Goal: Task Accomplishment & Management: Manage account settings

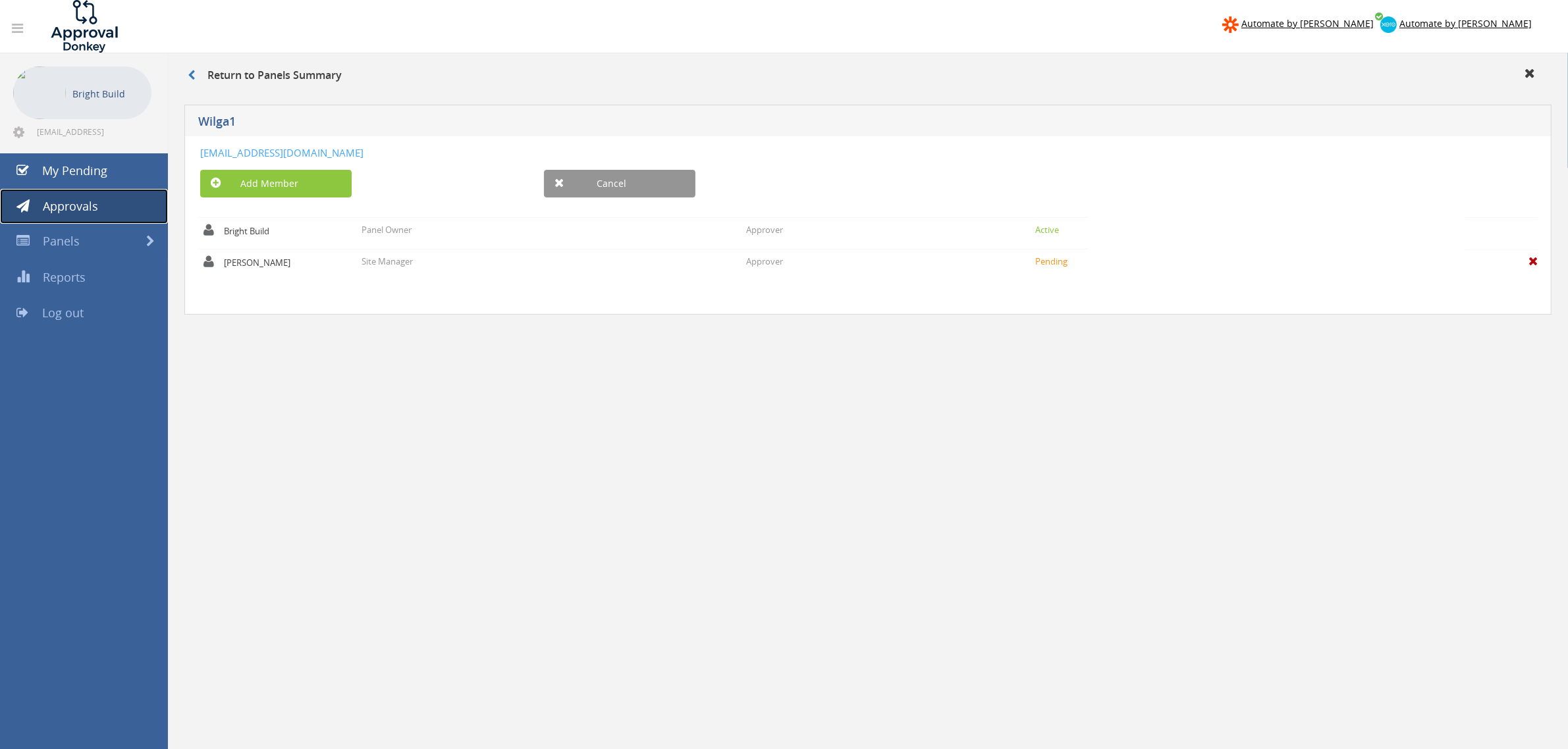
click at [80, 211] on span "Approvals" at bounding box center [70, 206] width 56 height 16
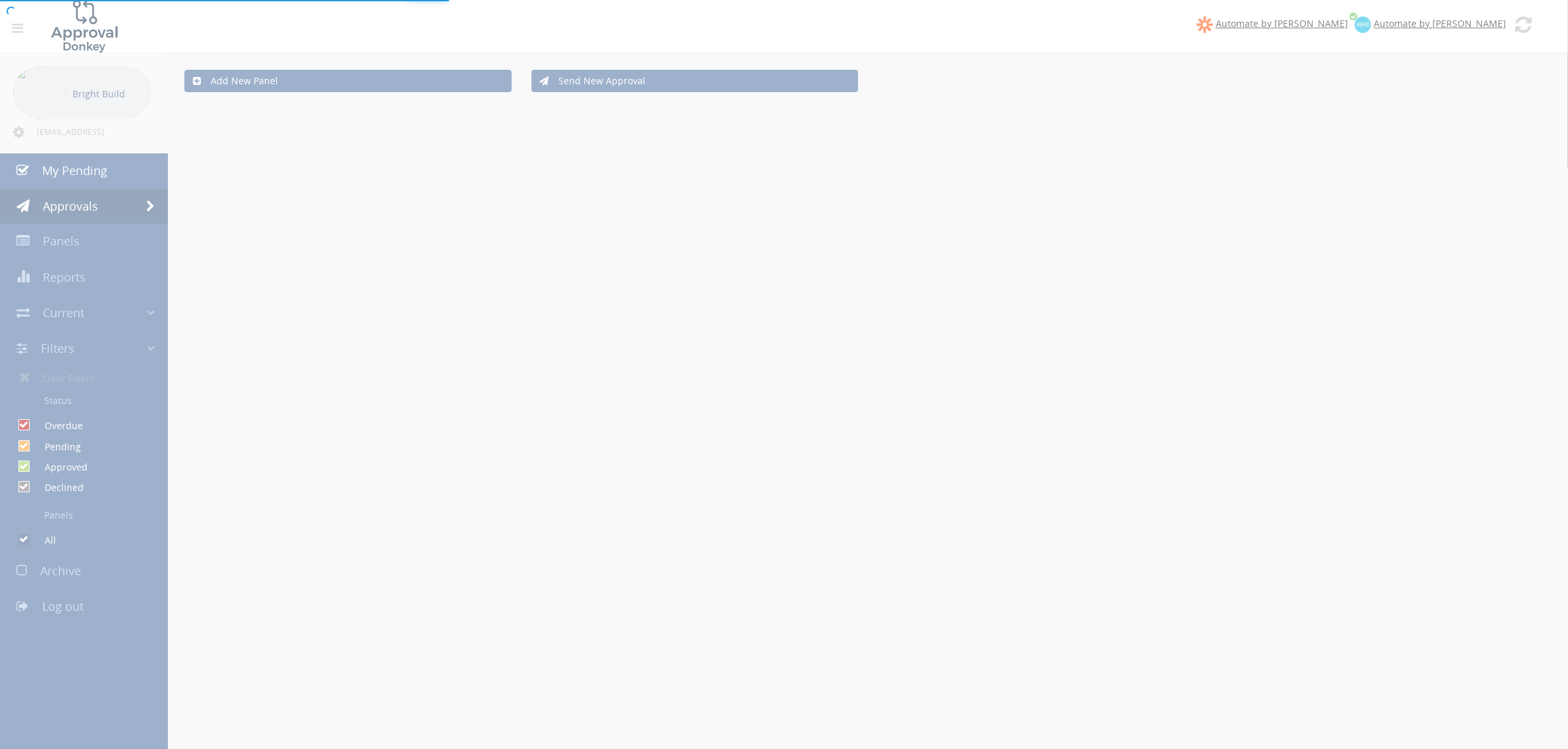
click at [99, 175] on div at bounding box center [784, 374] width 1568 height 749
click at [97, 175] on div at bounding box center [784, 374] width 1568 height 749
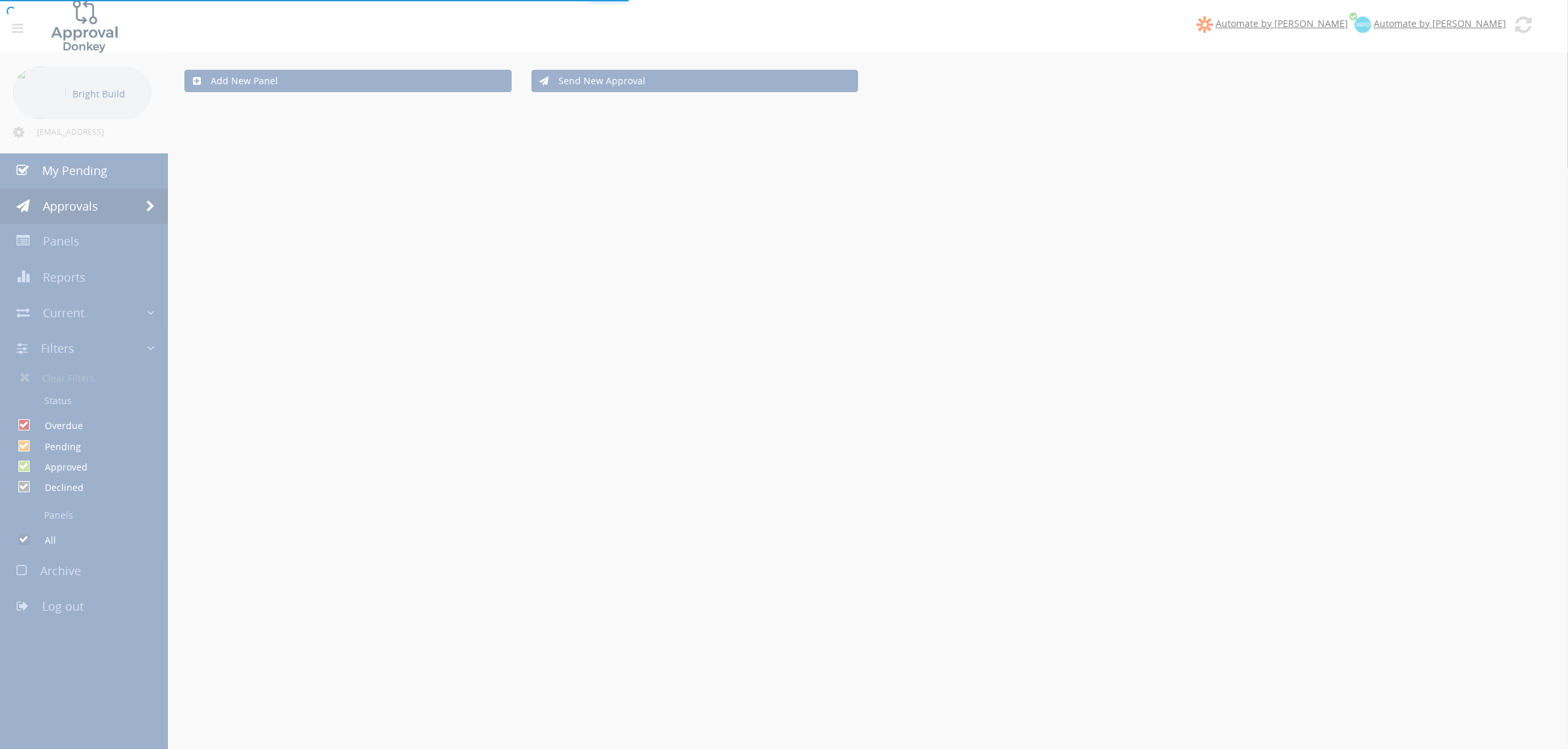
click at [97, 175] on div at bounding box center [784, 374] width 1568 height 749
click at [104, 172] on div at bounding box center [784, 374] width 1568 height 749
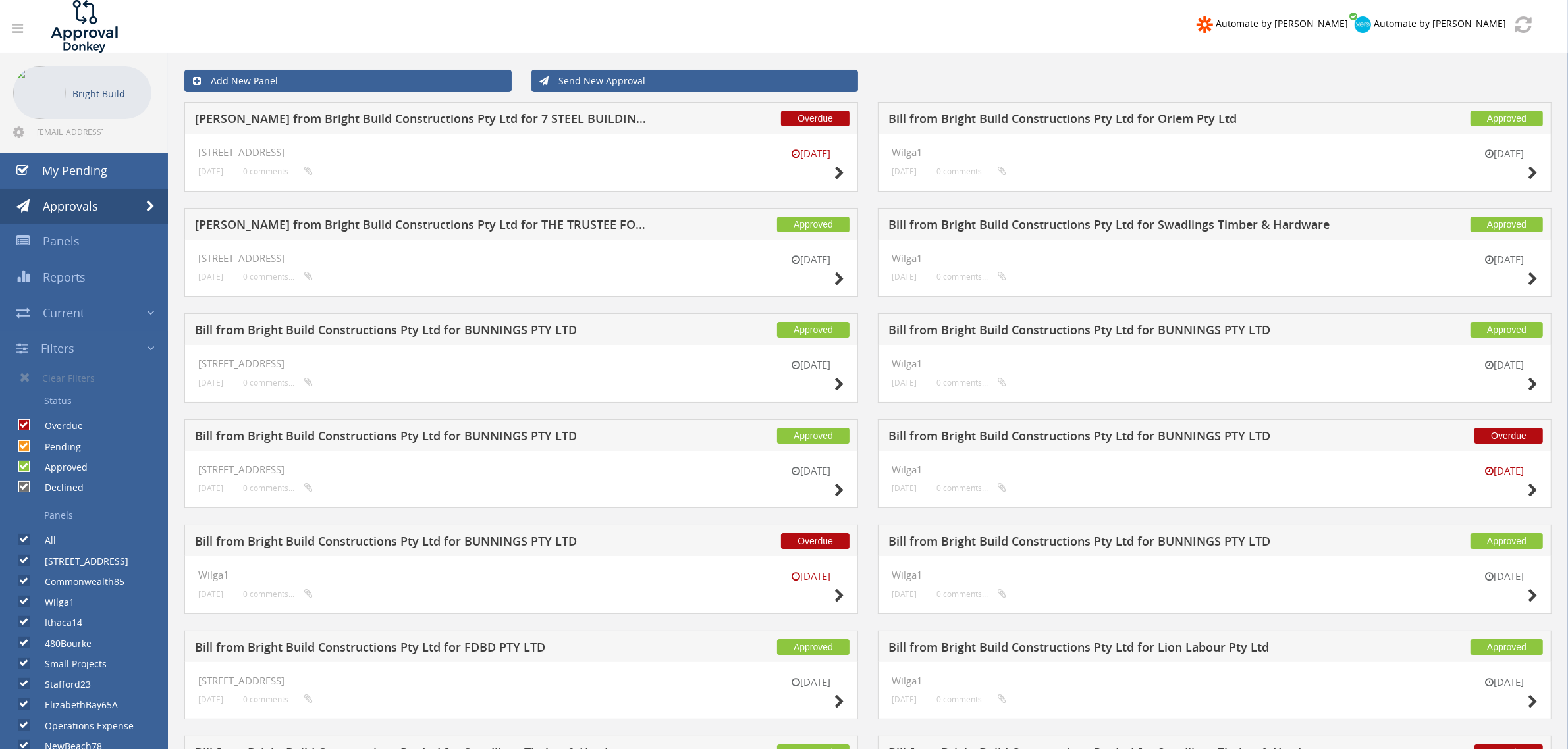
drag, startPoint x: 244, startPoint y: 21, endPoint x: 254, endPoint y: 22, distance: 10.0
click at [244, 21] on nav "Automate by [PERSON_NAME] Automate by [PERSON_NAME]" at bounding box center [784, 26] width 1587 height 53
click at [64, 165] on span "My Pending" at bounding box center [75, 170] width 65 height 16
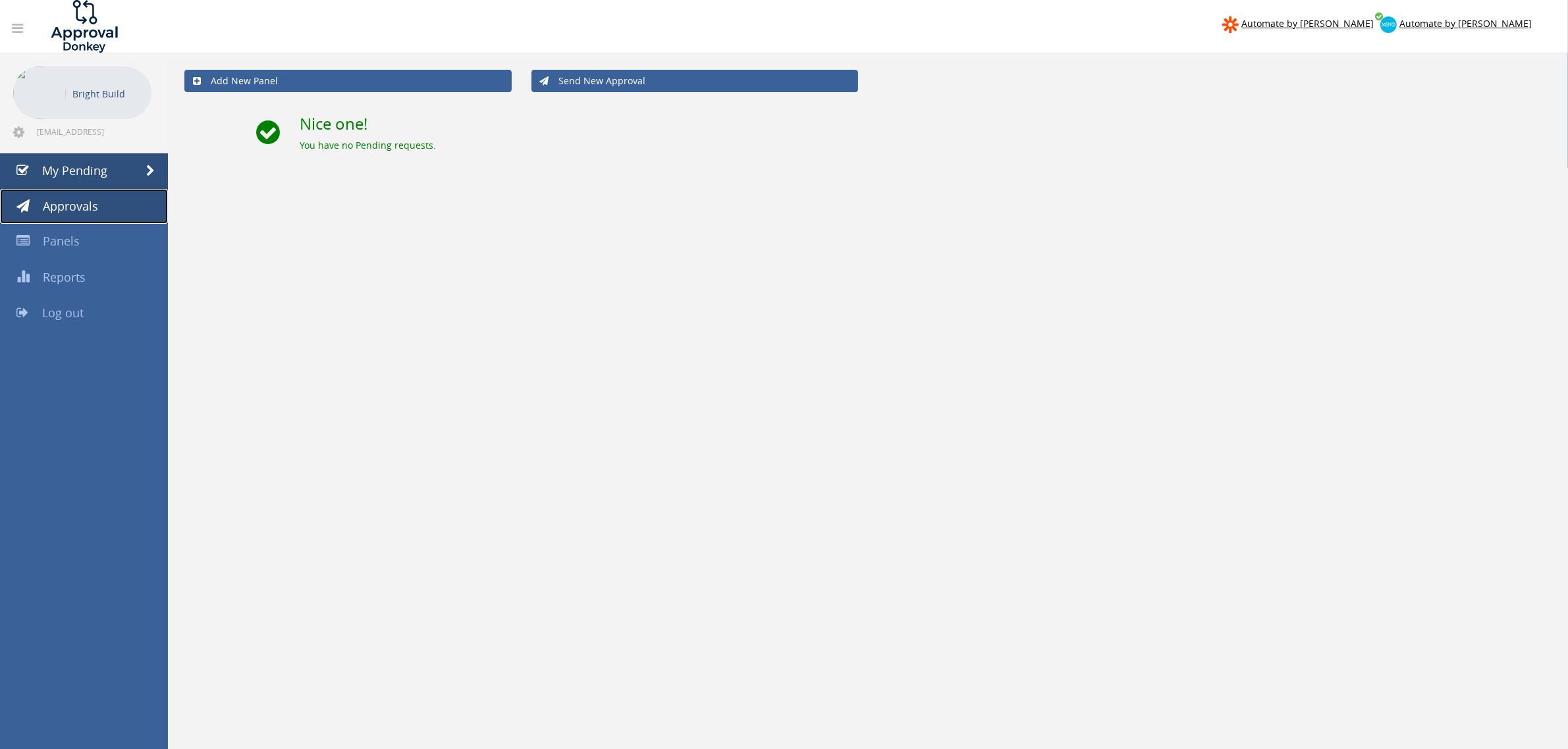
click at [73, 217] on link "Approvals" at bounding box center [84, 207] width 168 height 35
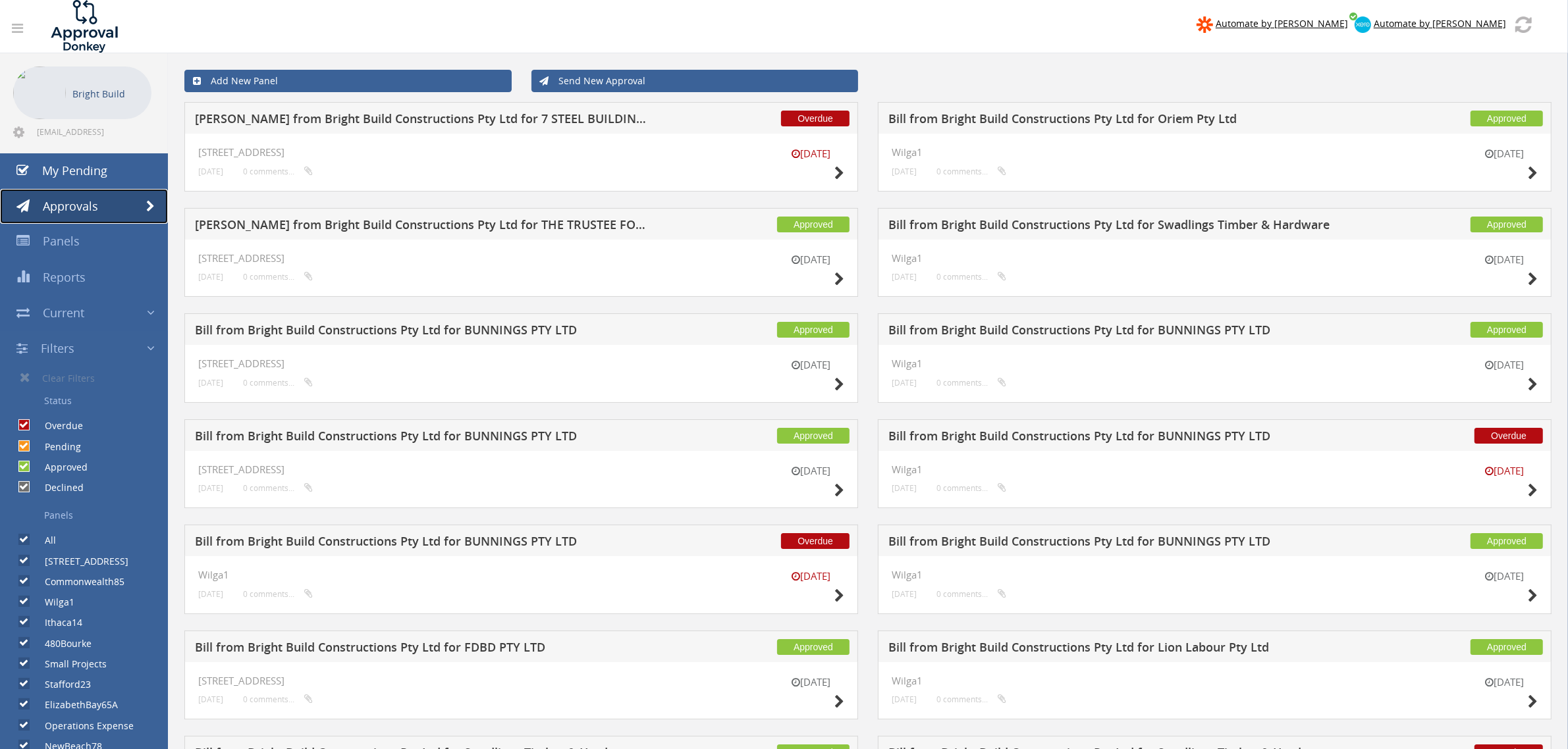
click at [78, 208] on span "Approvals" at bounding box center [70, 206] width 56 height 16
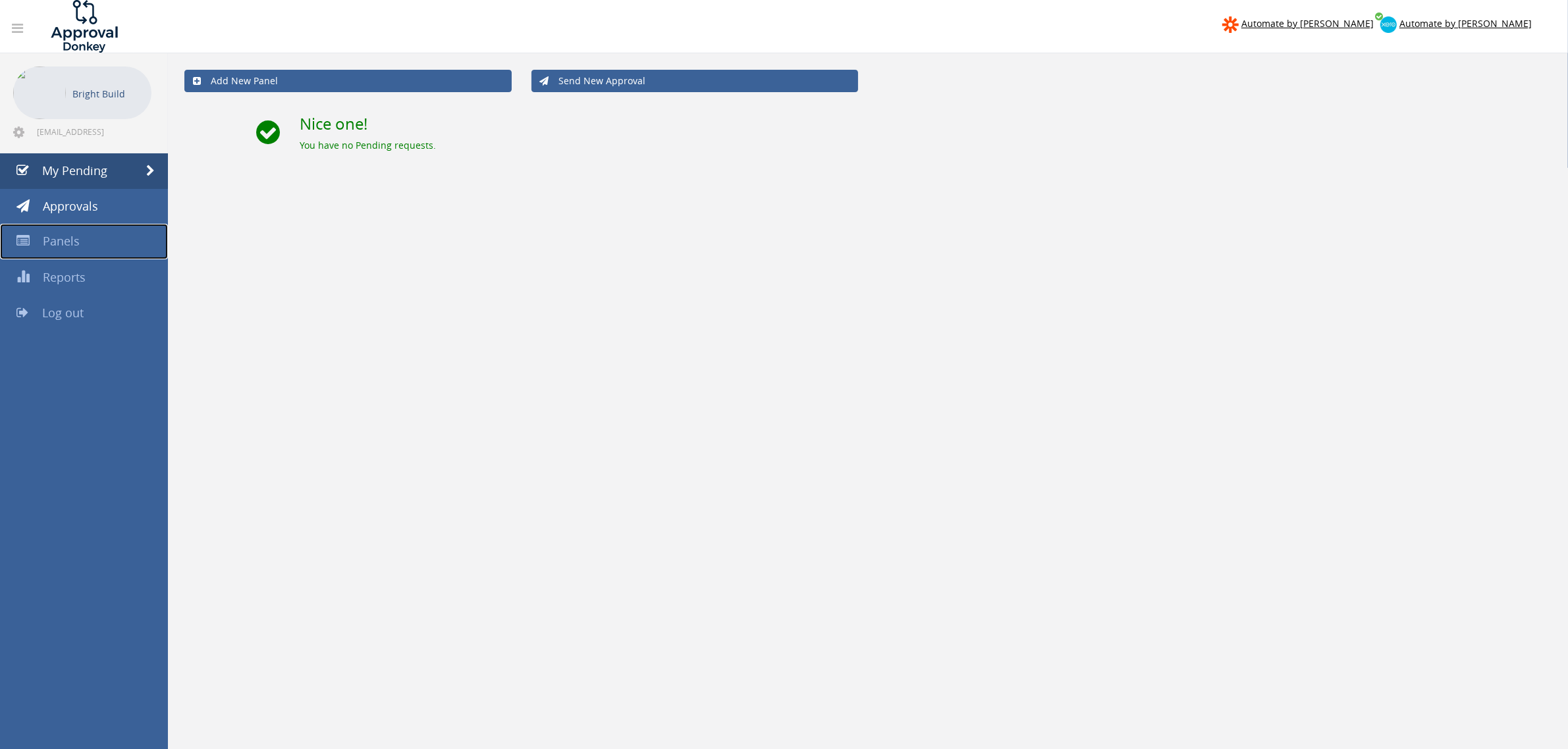
click at [84, 242] on link "Panels" at bounding box center [84, 241] width 168 height 35
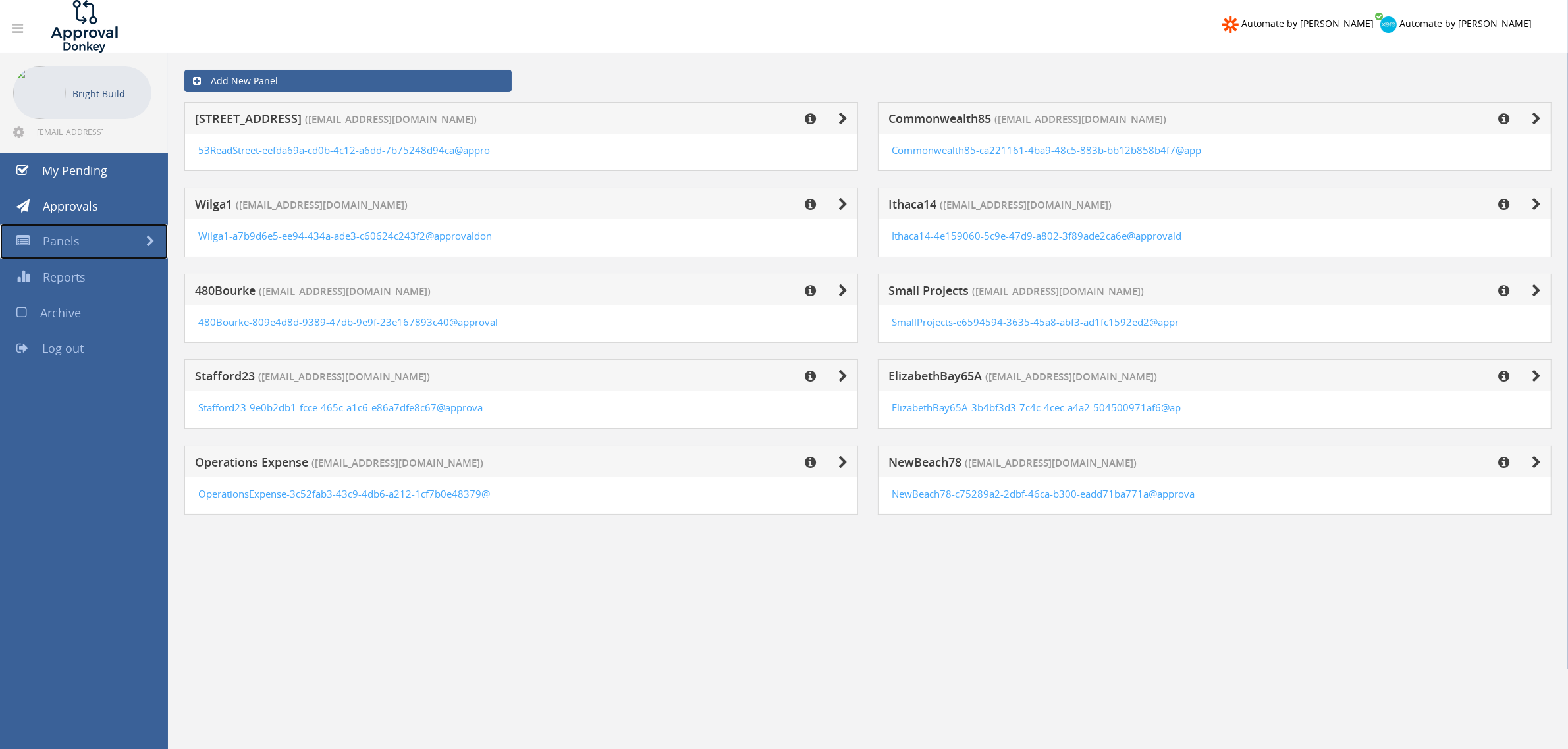
click at [145, 242] on link "Panels" at bounding box center [84, 241] width 168 height 35
click at [112, 206] on link "Approvals" at bounding box center [84, 207] width 168 height 35
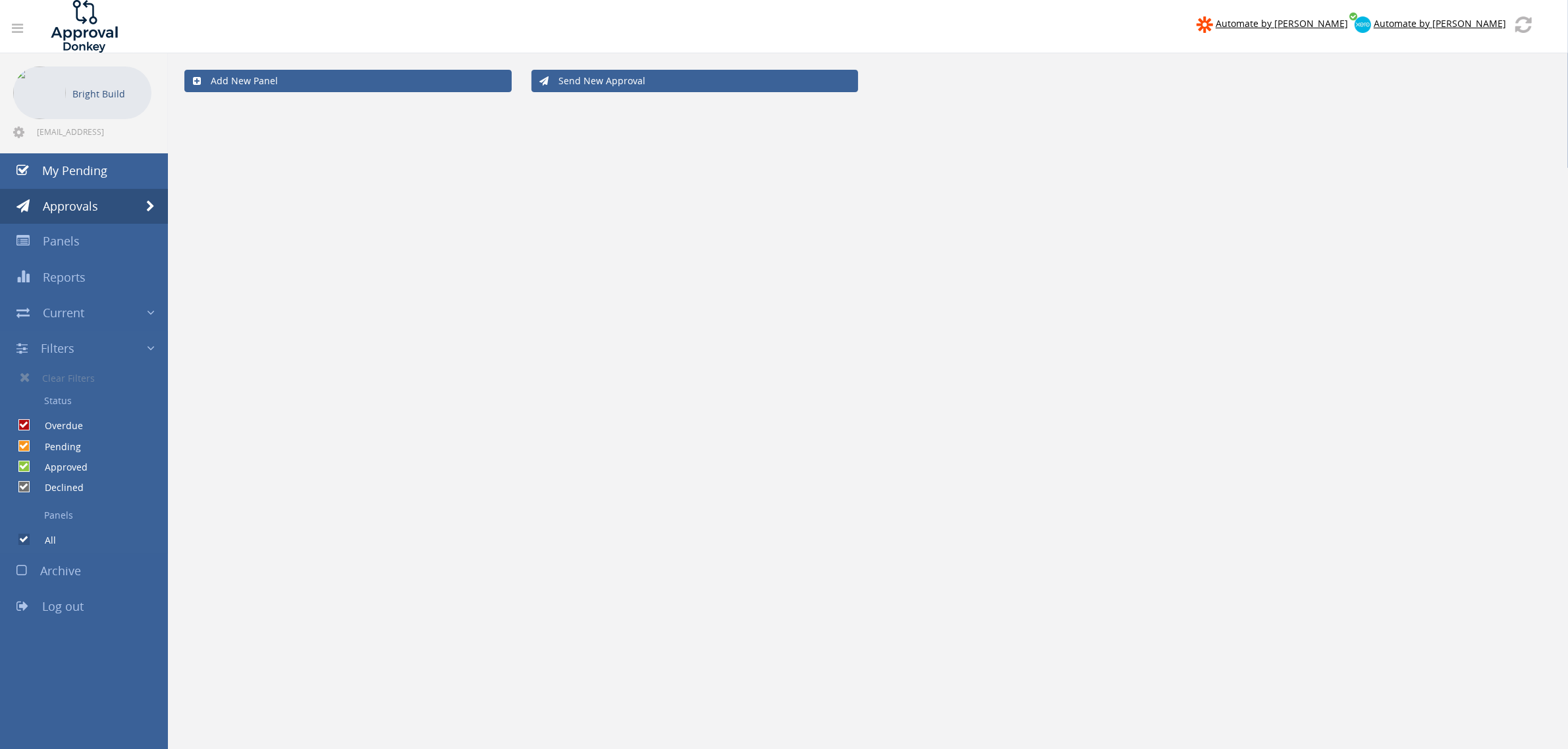
click at [120, 155] on div at bounding box center [784, 374] width 1568 height 749
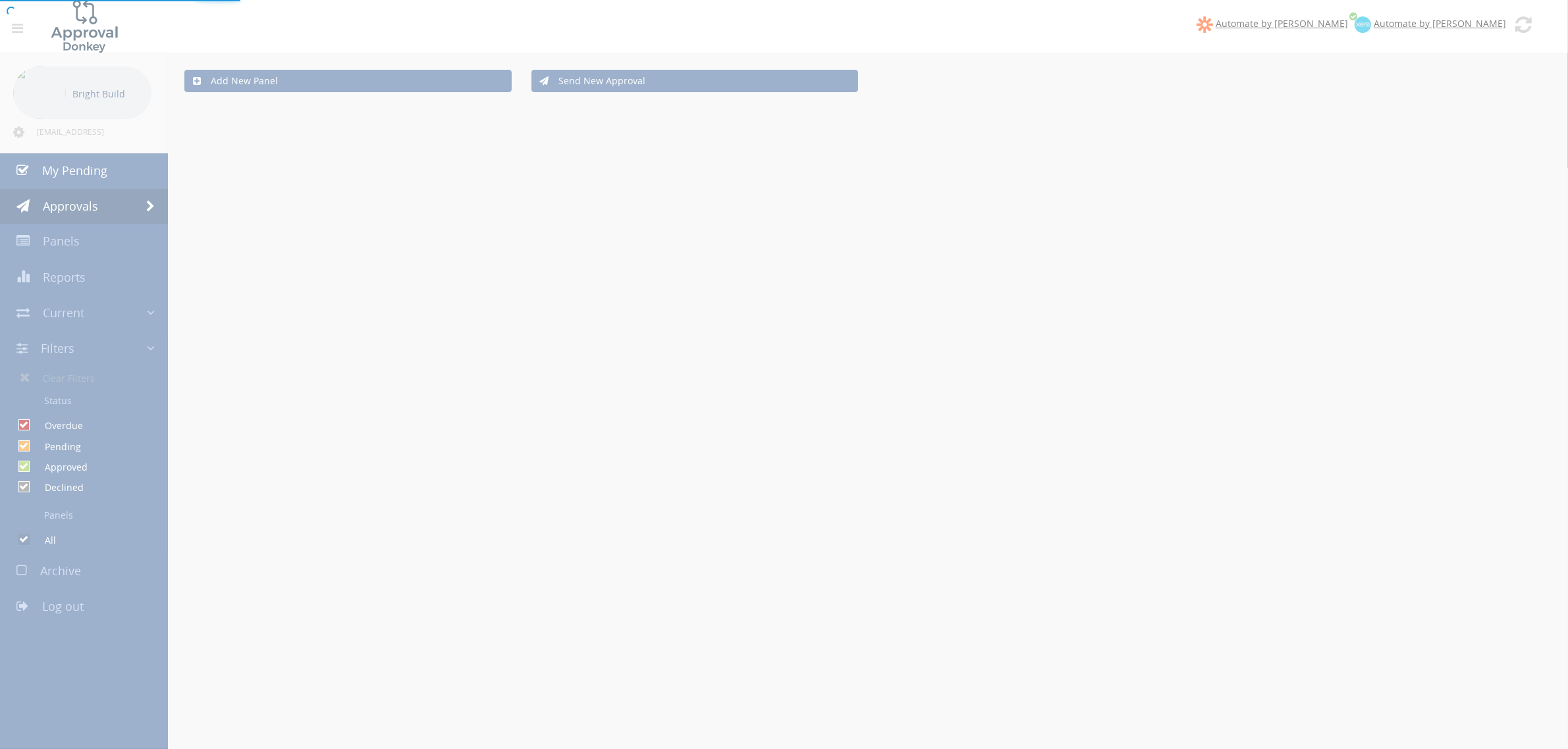
click at [112, 221] on div at bounding box center [784, 374] width 1568 height 749
click at [112, 219] on div at bounding box center [784, 374] width 1568 height 749
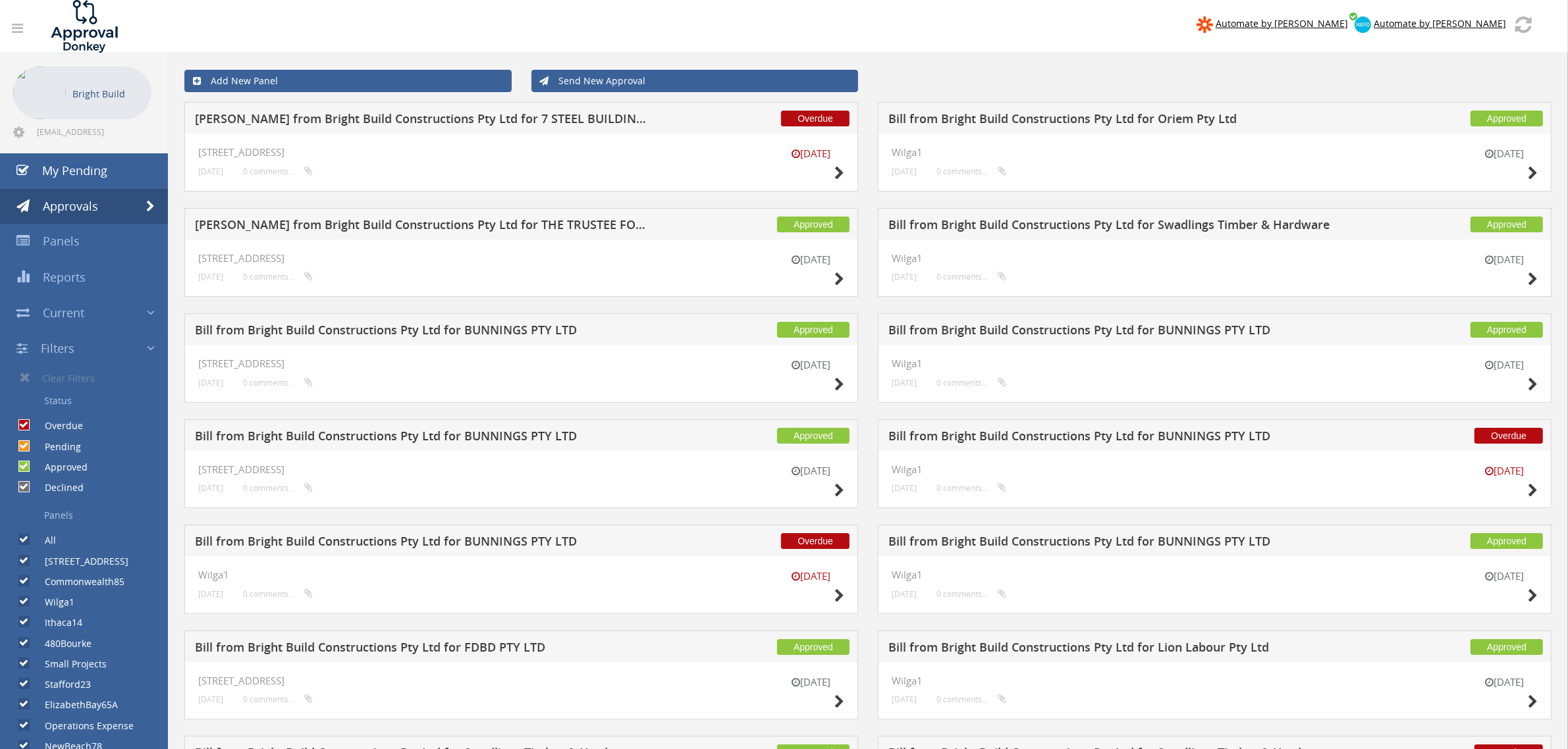
click at [25, 536] on input "All" at bounding box center [23, 541] width 9 height 9
checkbox input "false"
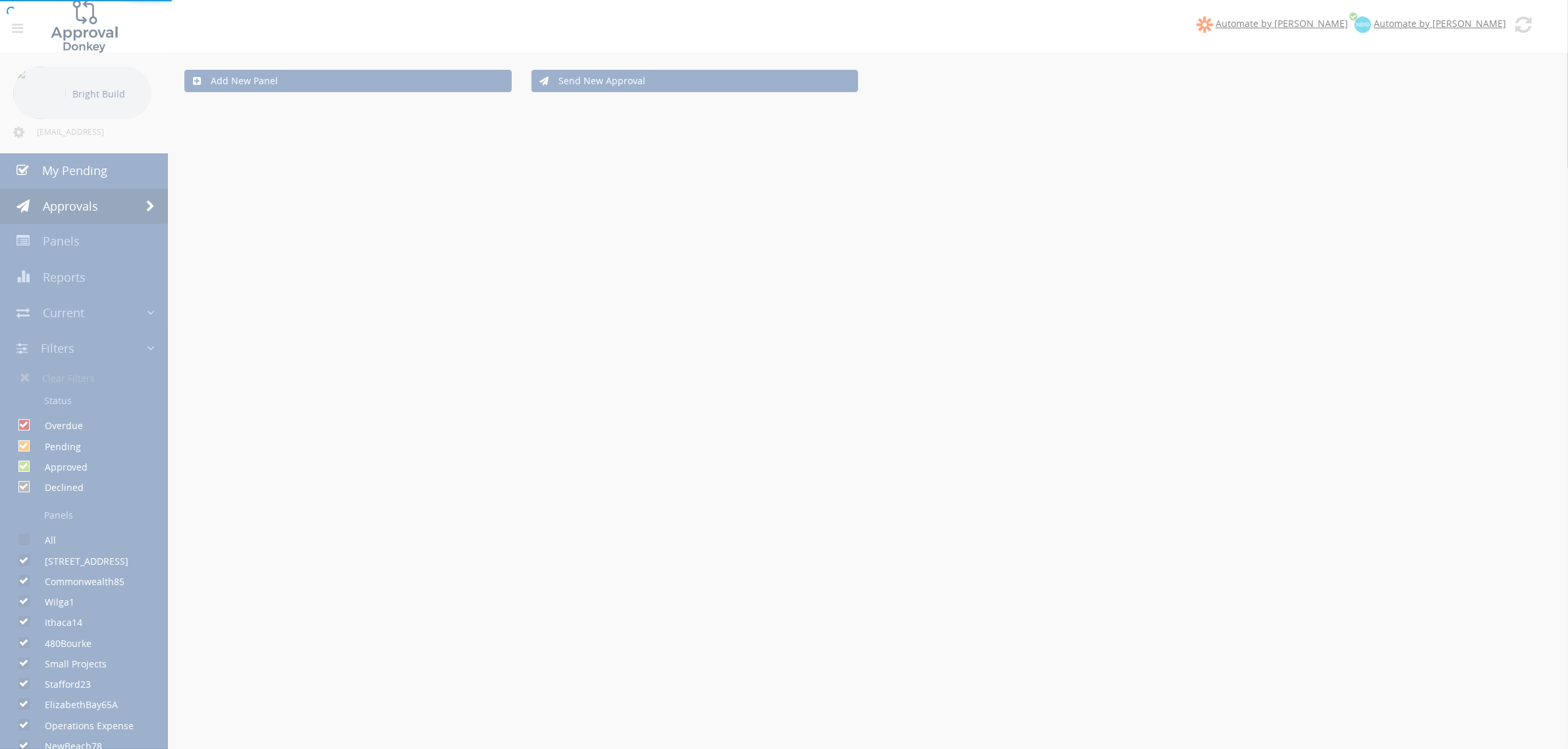
click at [23, 563] on div at bounding box center [784, 374] width 1568 height 749
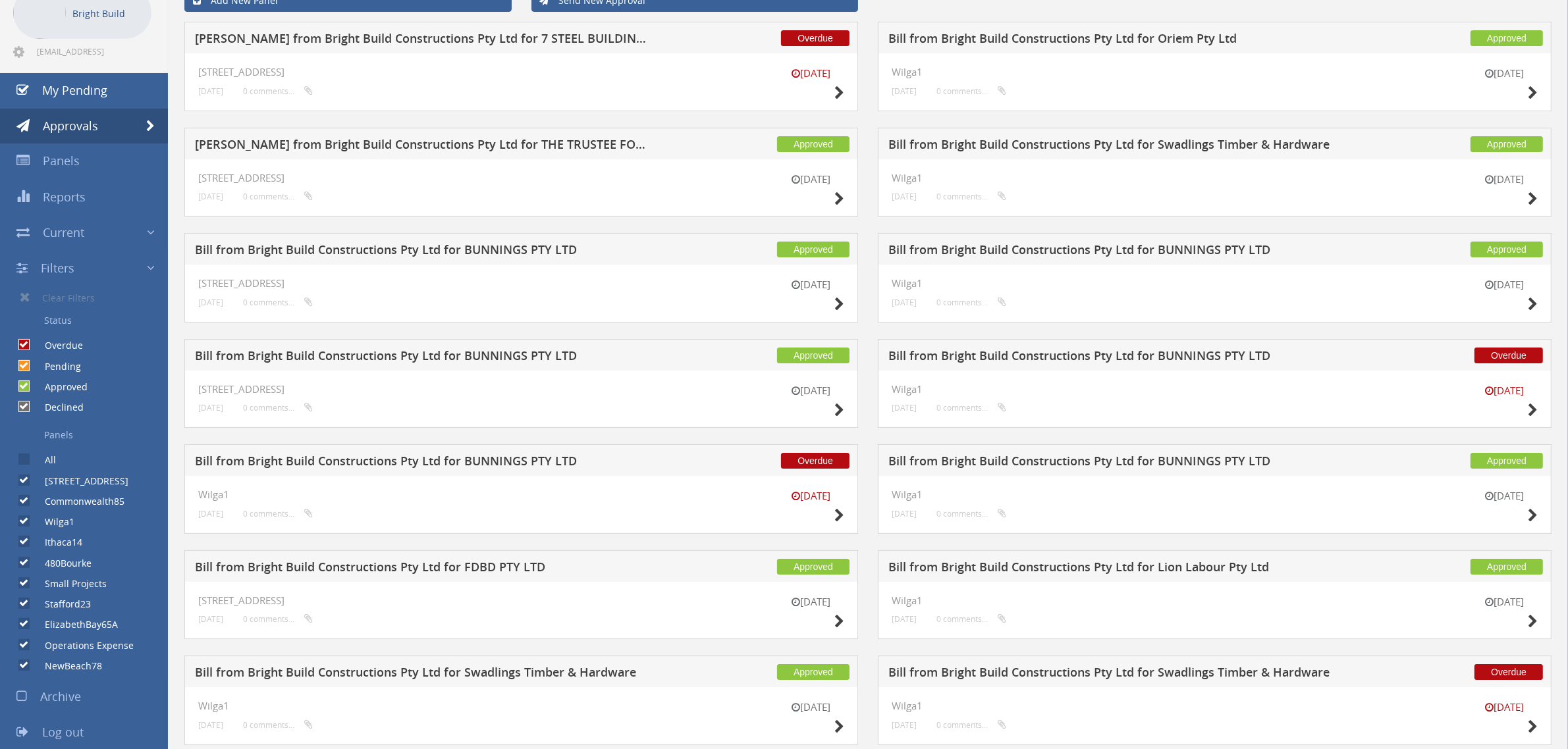
click at [20, 499] on input "Commonwealth85" at bounding box center [23, 502] width 9 height 9
checkbox input "false"
click at [23, 521] on input "Wilga1" at bounding box center [23, 522] width 9 height 9
checkbox input "false"
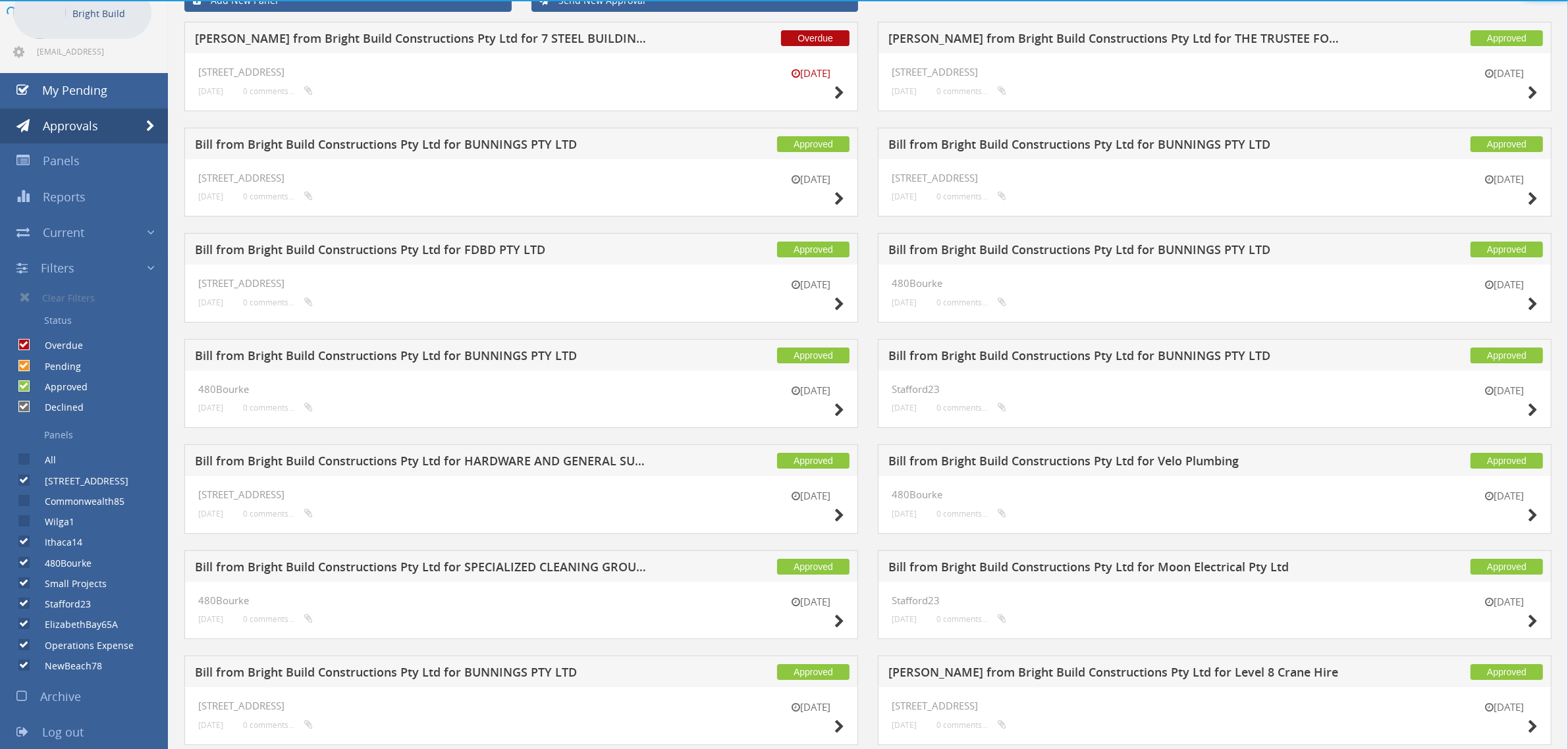
click at [23, 541] on input "Ithaca14" at bounding box center [23, 542] width 9 height 9
checkbox input "false"
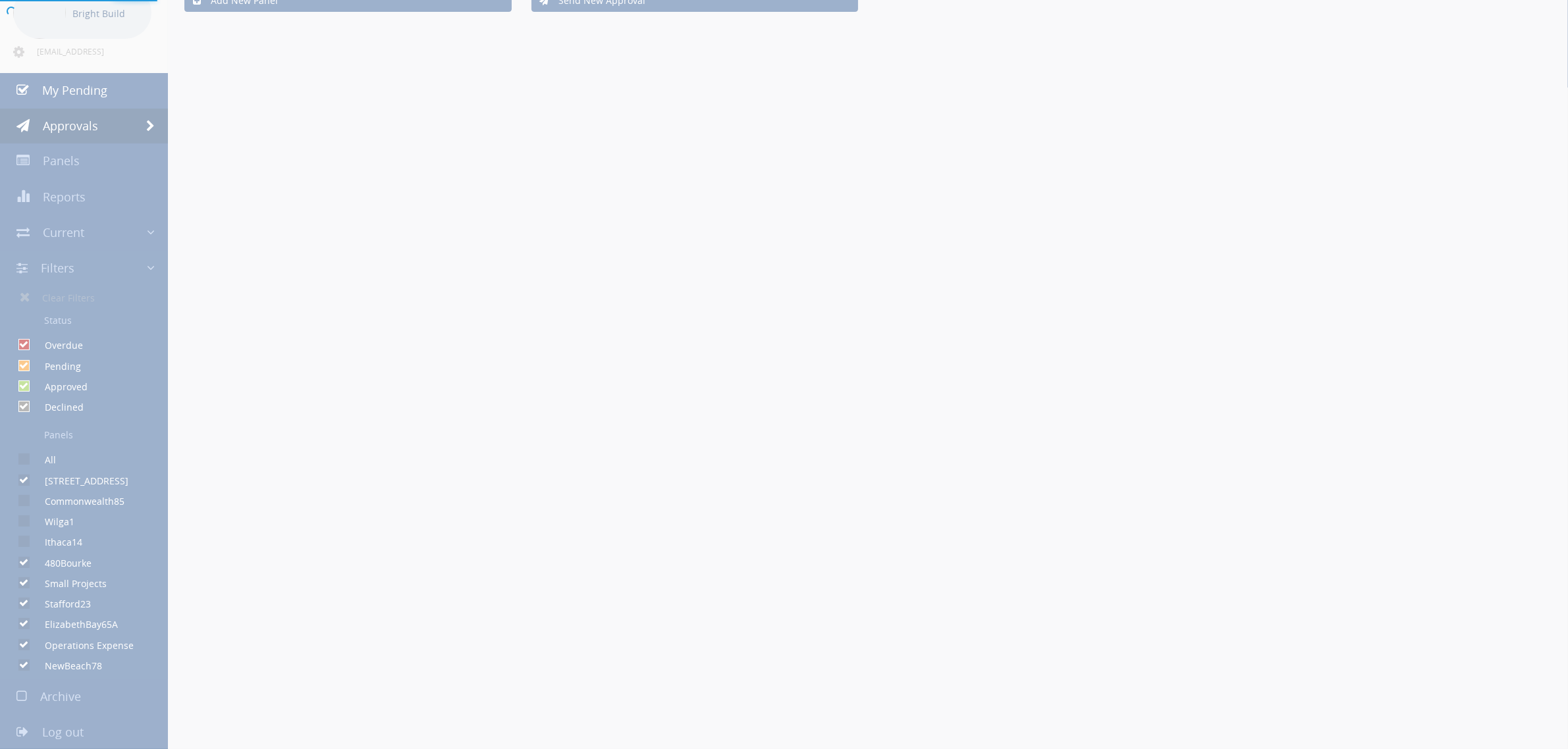
click at [23, 564] on div at bounding box center [784, 374] width 1568 height 749
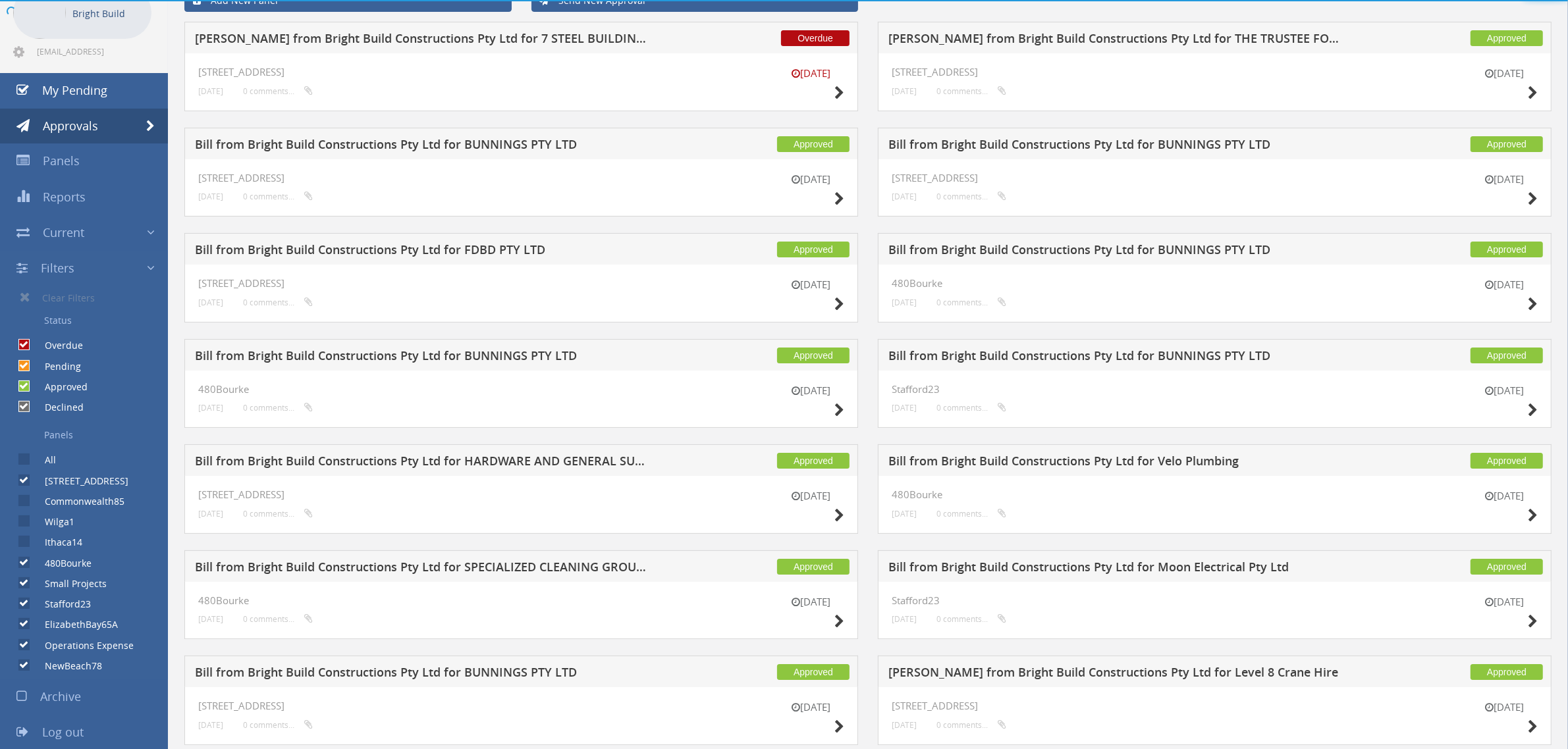
click at [23, 563] on input "480Bourke" at bounding box center [23, 563] width 9 height 9
checkbox input "false"
click at [23, 584] on input "Small Projects" at bounding box center [23, 584] width 9 height 9
checkbox input "false"
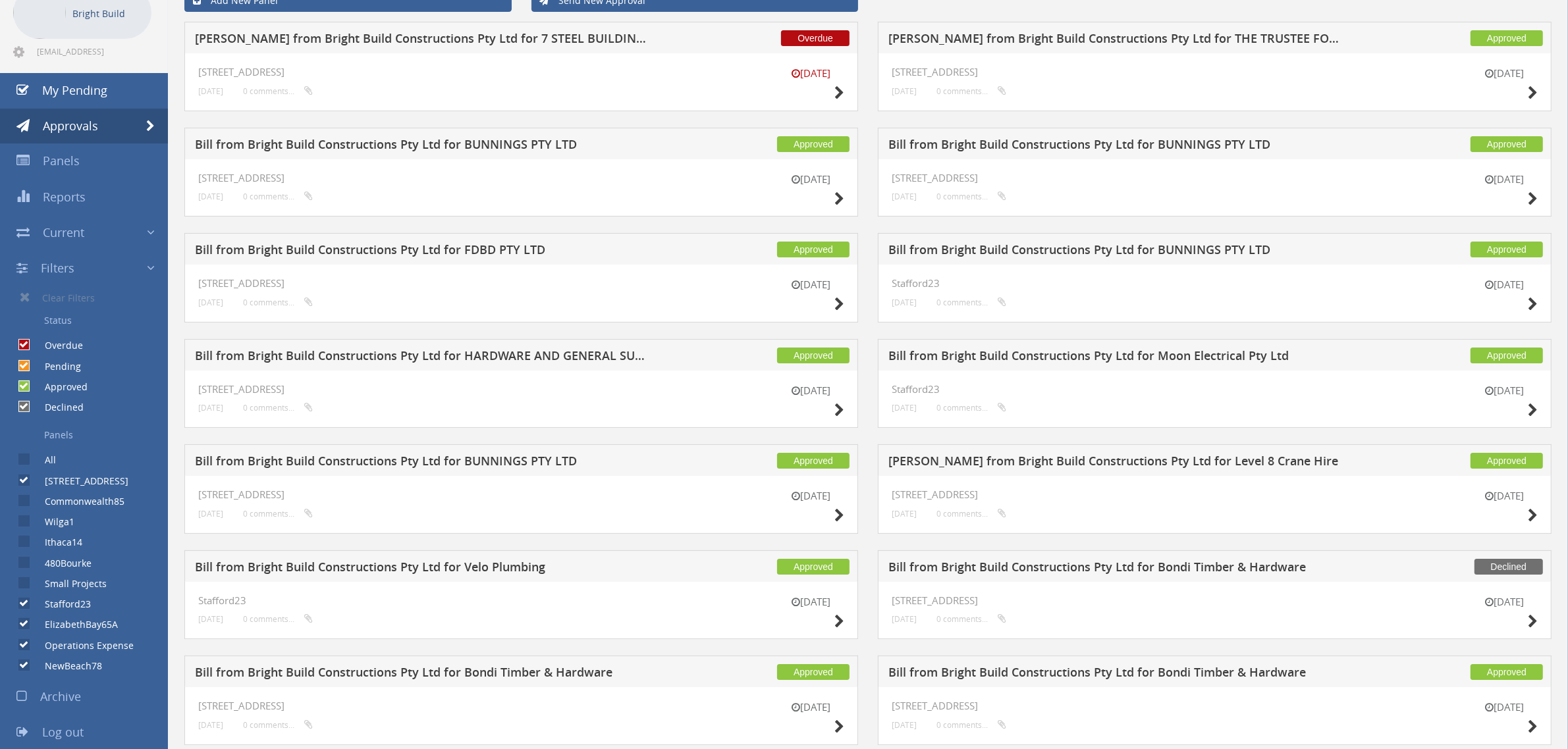
click at [25, 602] on input "Stafford23" at bounding box center [23, 604] width 9 height 9
checkbox input "false"
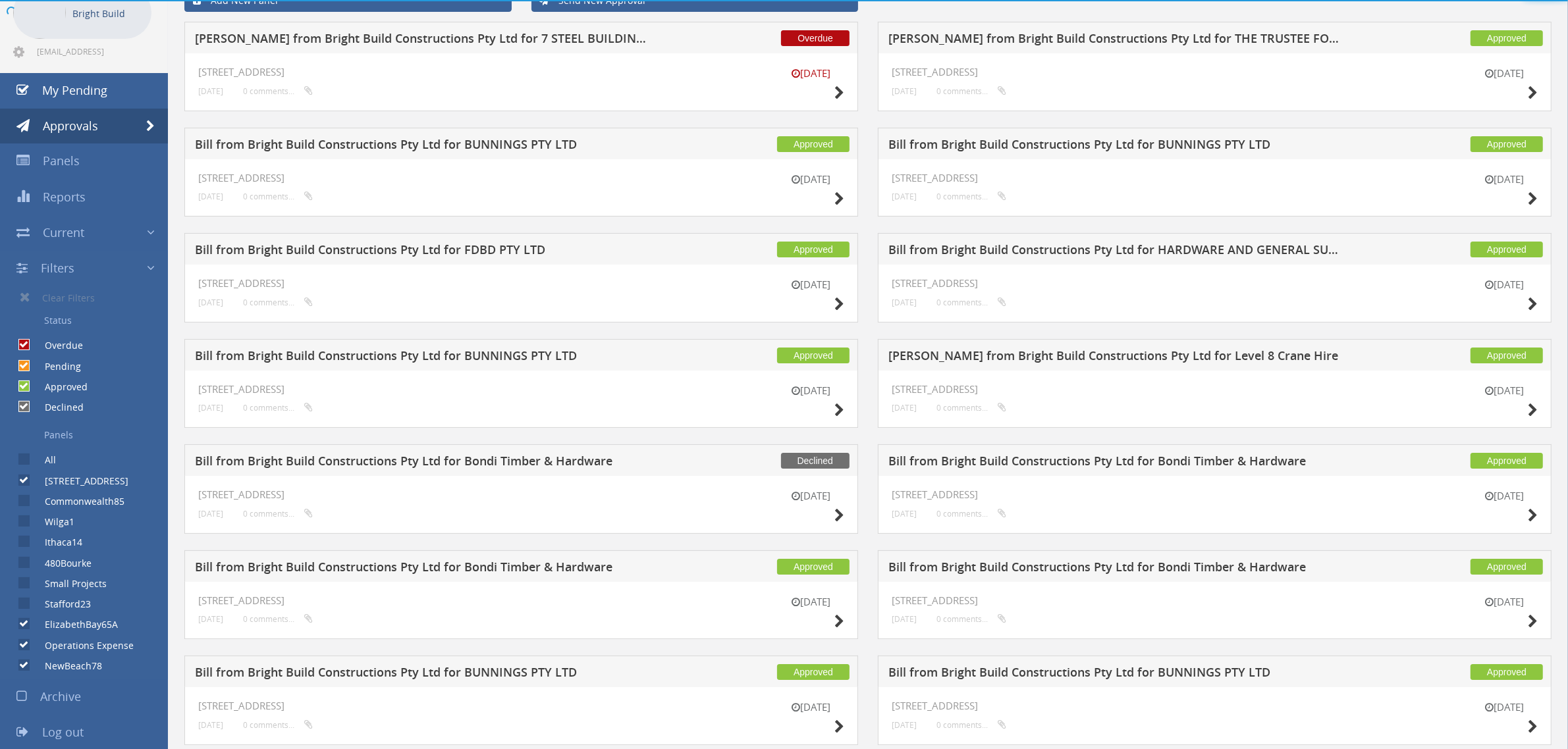
click at [25, 624] on input "ElizabethBay65A" at bounding box center [23, 624] width 9 height 9
checkbox input "false"
click at [25, 647] on input "Operations Expense" at bounding box center [23, 645] width 9 height 9
checkbox input "false"
click at [25, 669] on input "NewBeach78" at bounding box center [23, 666] width 9 height 9
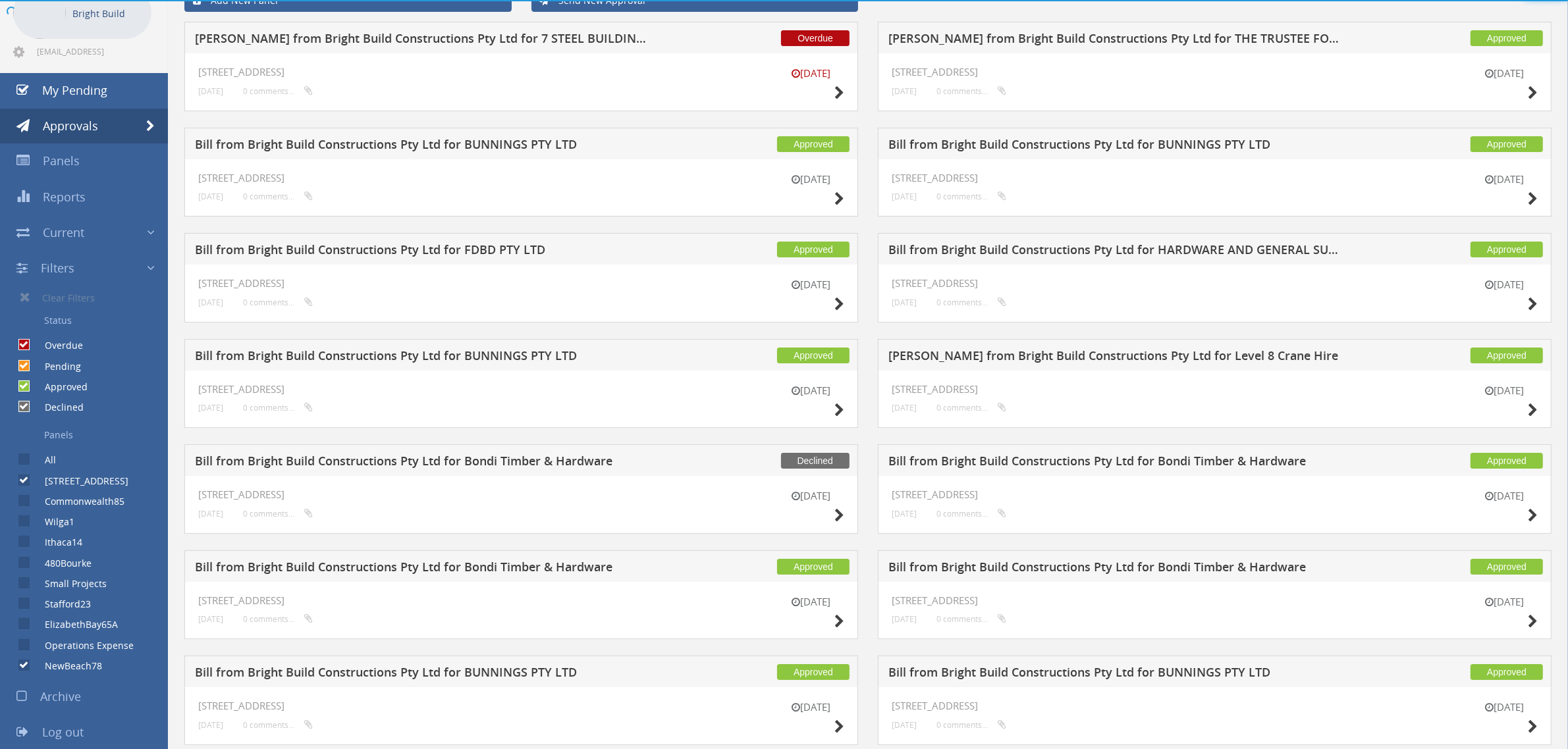
checkbox input "false"
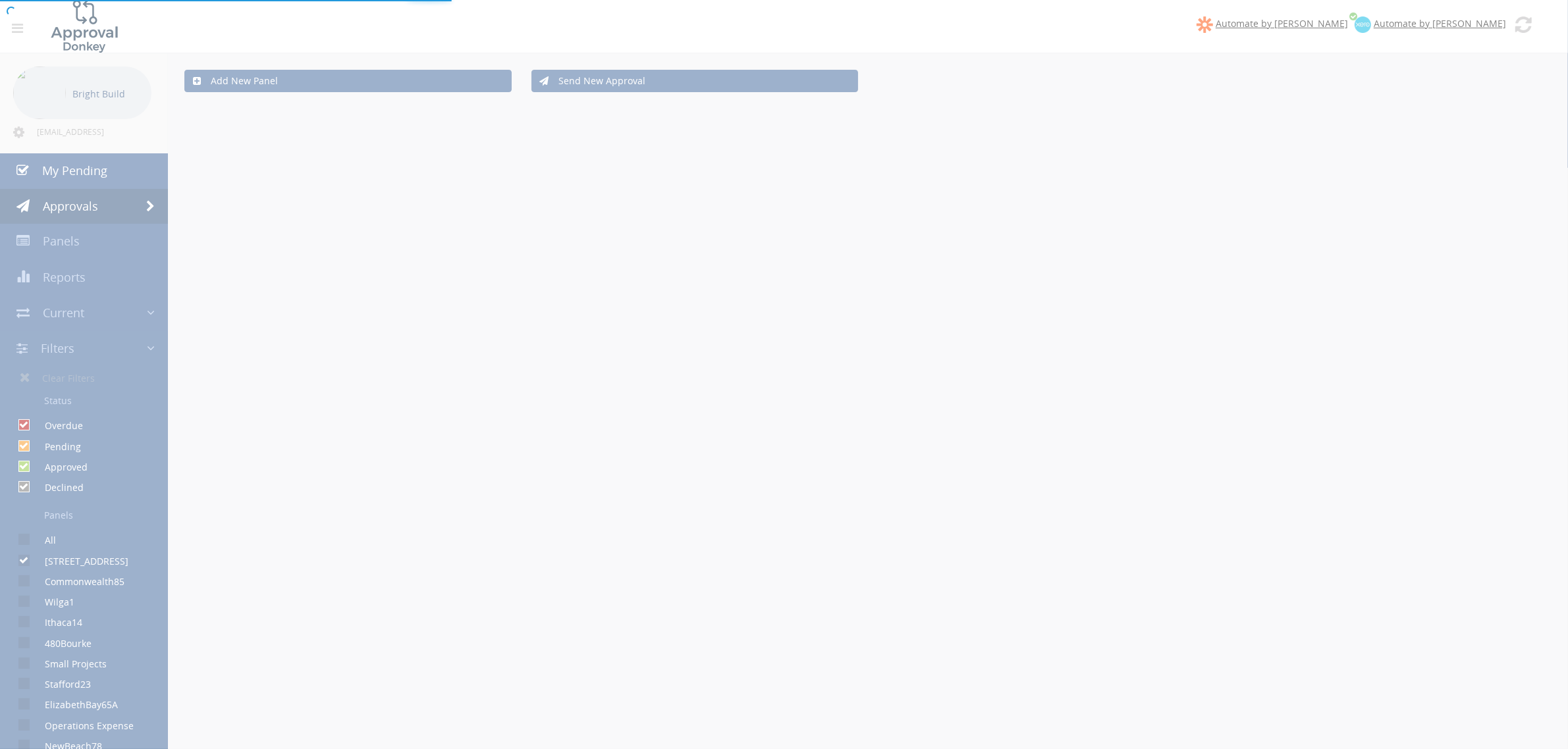
scroll to position [1, 0]
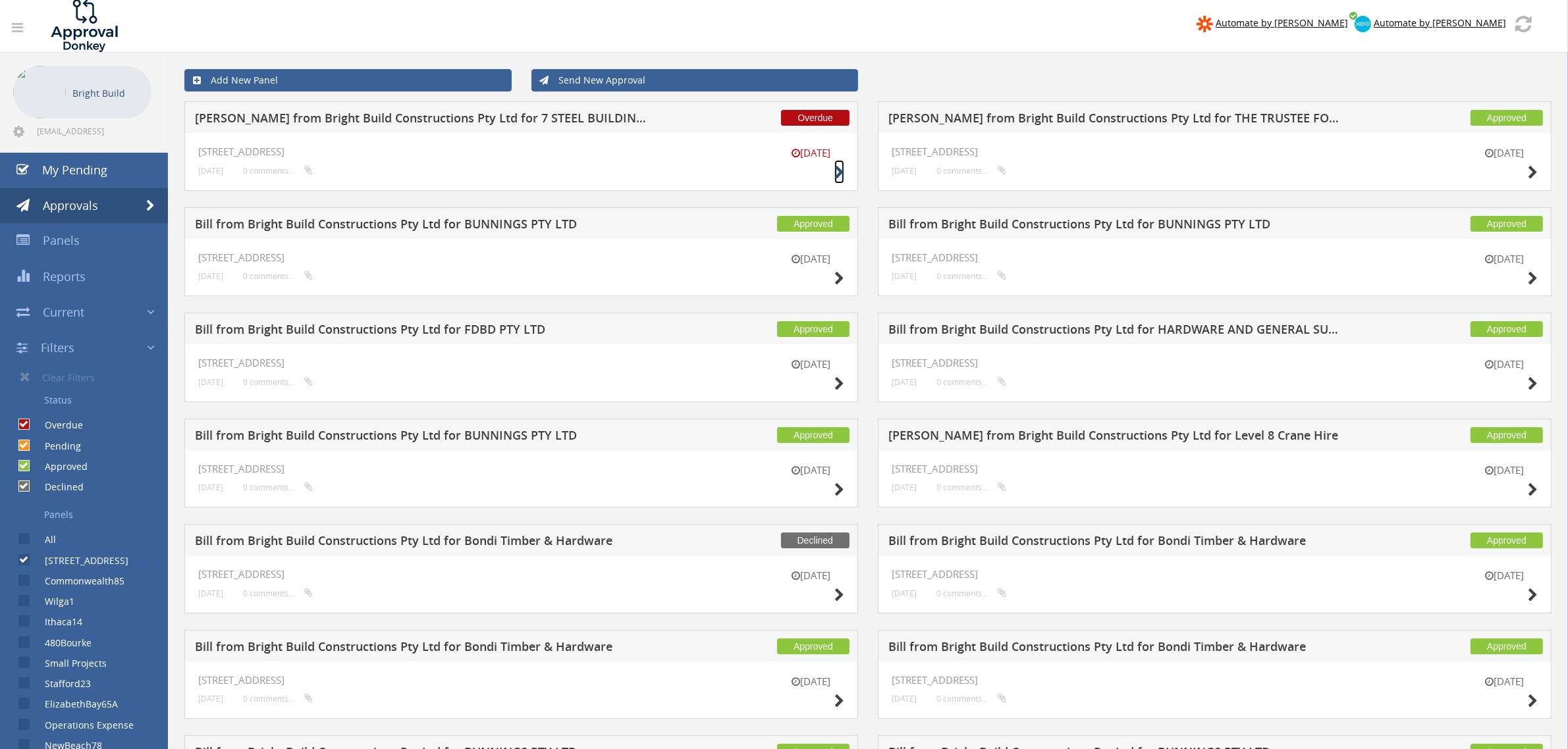
click at [838, 172] on icon at bounding box center [838, 173] width 10 height 14
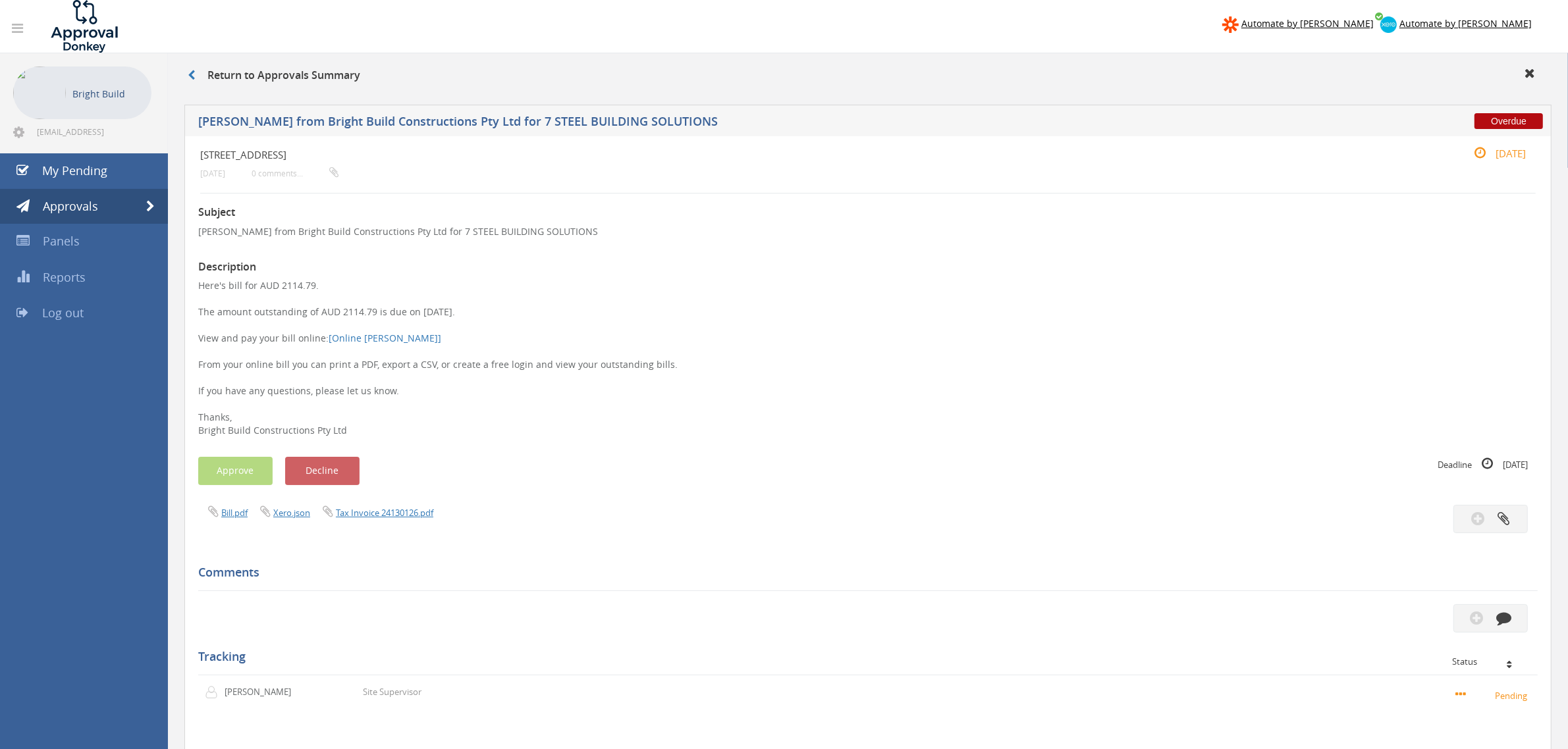
drag, startPoint x: 500, startPoint y: 310, endPoint x: 308, endPoint y: 294, distance: 192.7
click at [308, 294] on p "Here's bill for AUD 2114.79. The amount outstanding of AUD 2114.79 is due on 30…" at bounding box center [867, 358] width 1339 height 158
click at [764, 261] on h3 "Description" at bounding box center [867, 267] width 1339 height 11
click at [74, 202] on span "Approvals" at bounding box center [70, 206] width 56 height 16
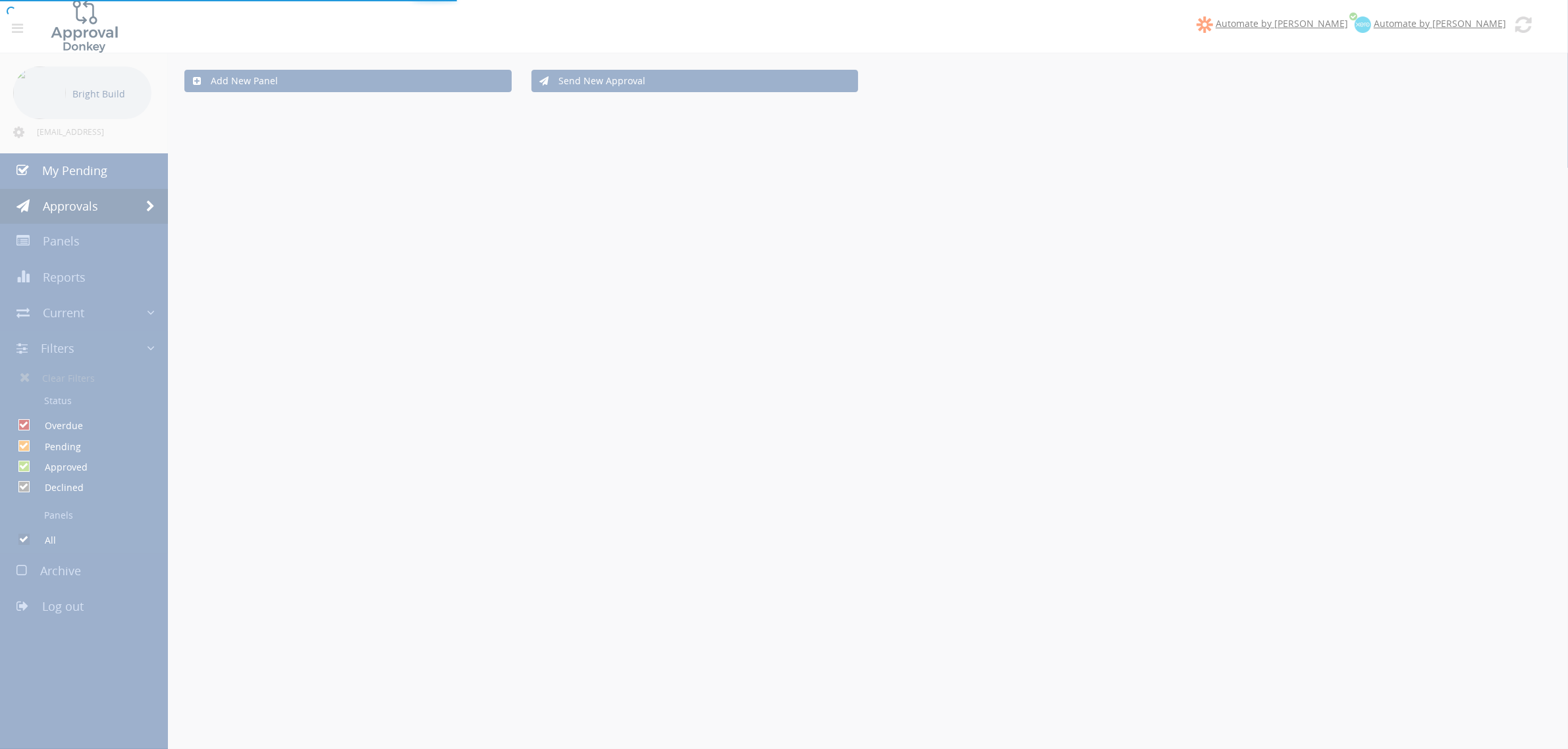
checkbox input "false"
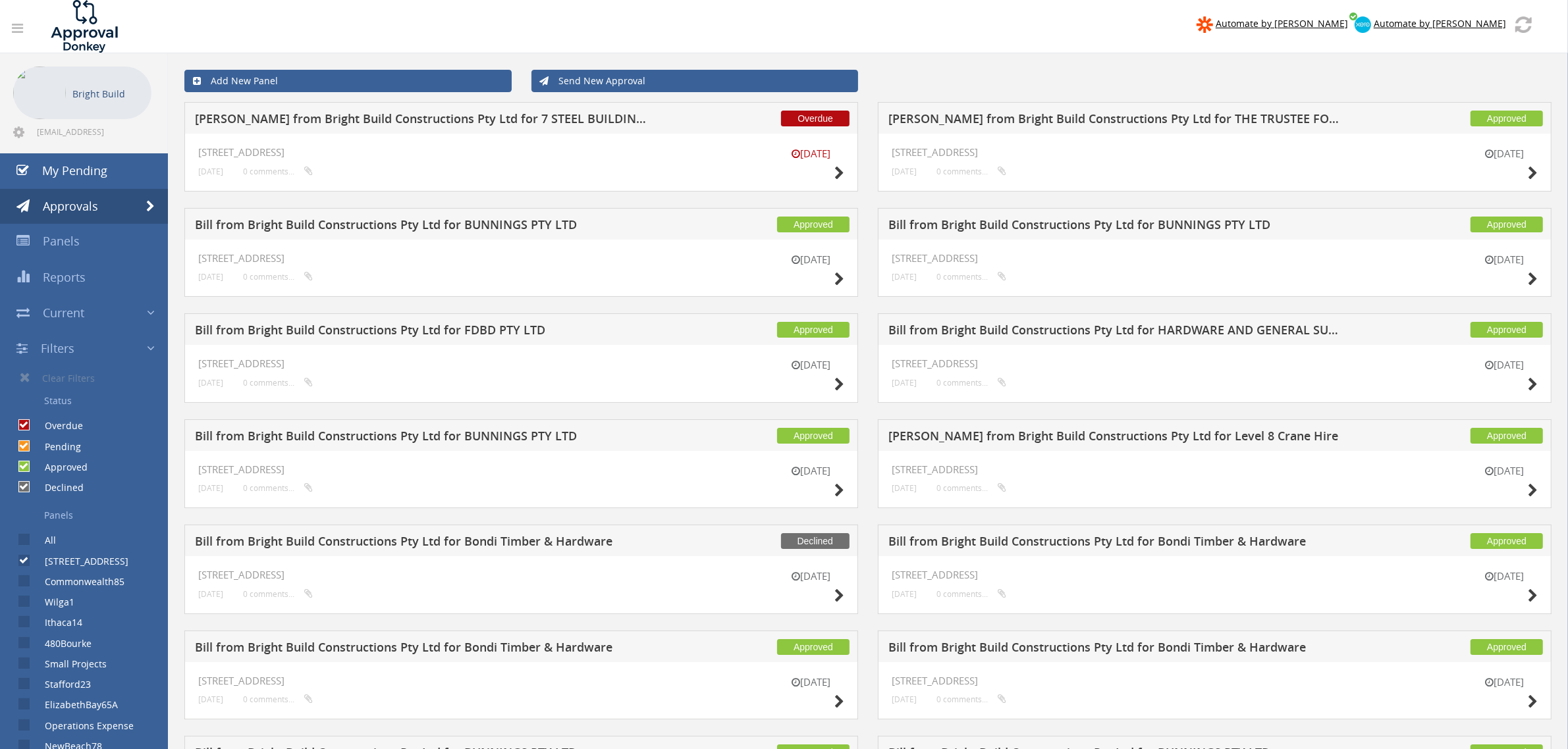
click at [32, 557] on label "[STREET_ADDRESS]" at bounding box center [80, 561] width 97 height 13
click at [27, 557] on input "[STREET_ADDRESS]" at bounding box center [23, 561] width 9 height 9
checkbox input "false"
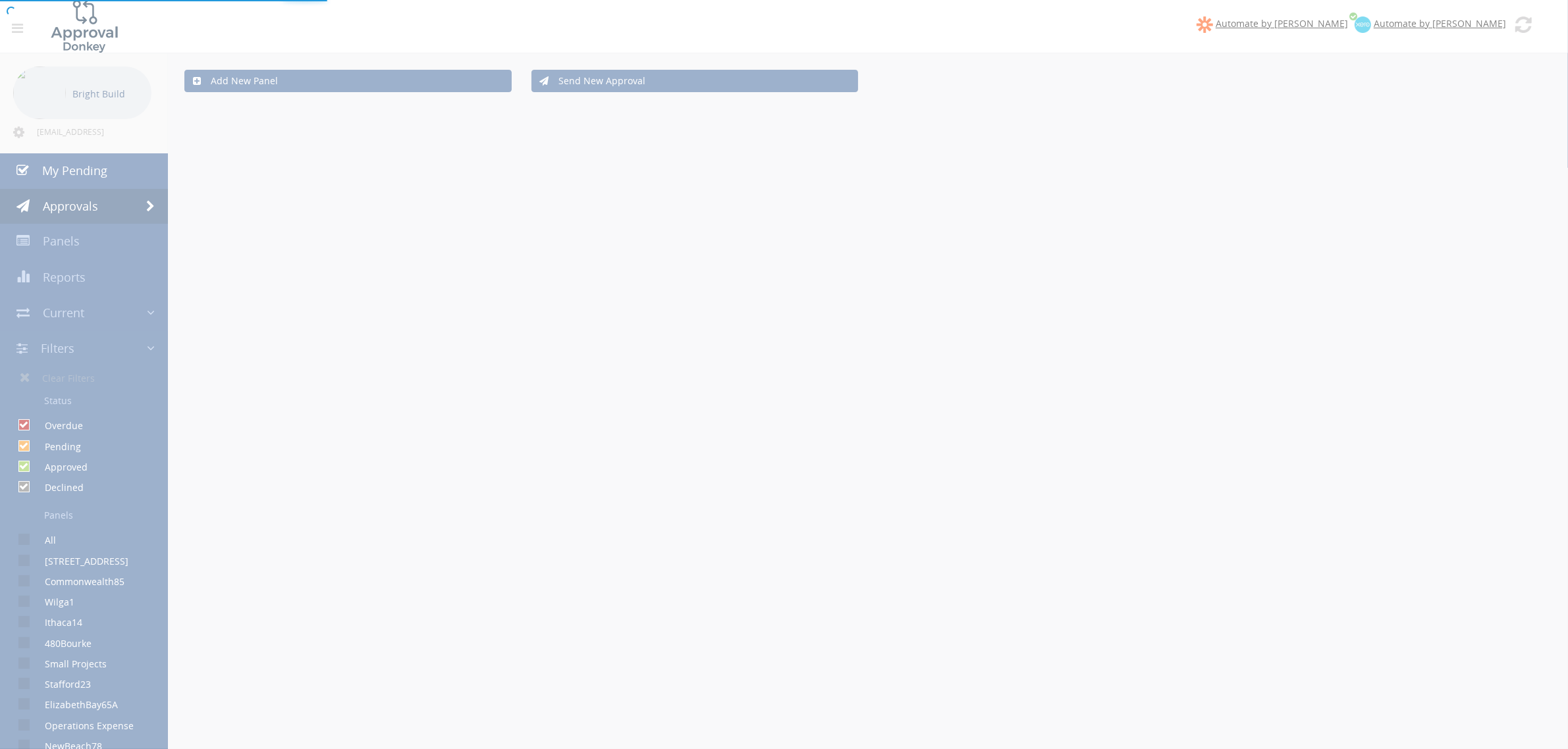
scroll to position [80, 0]
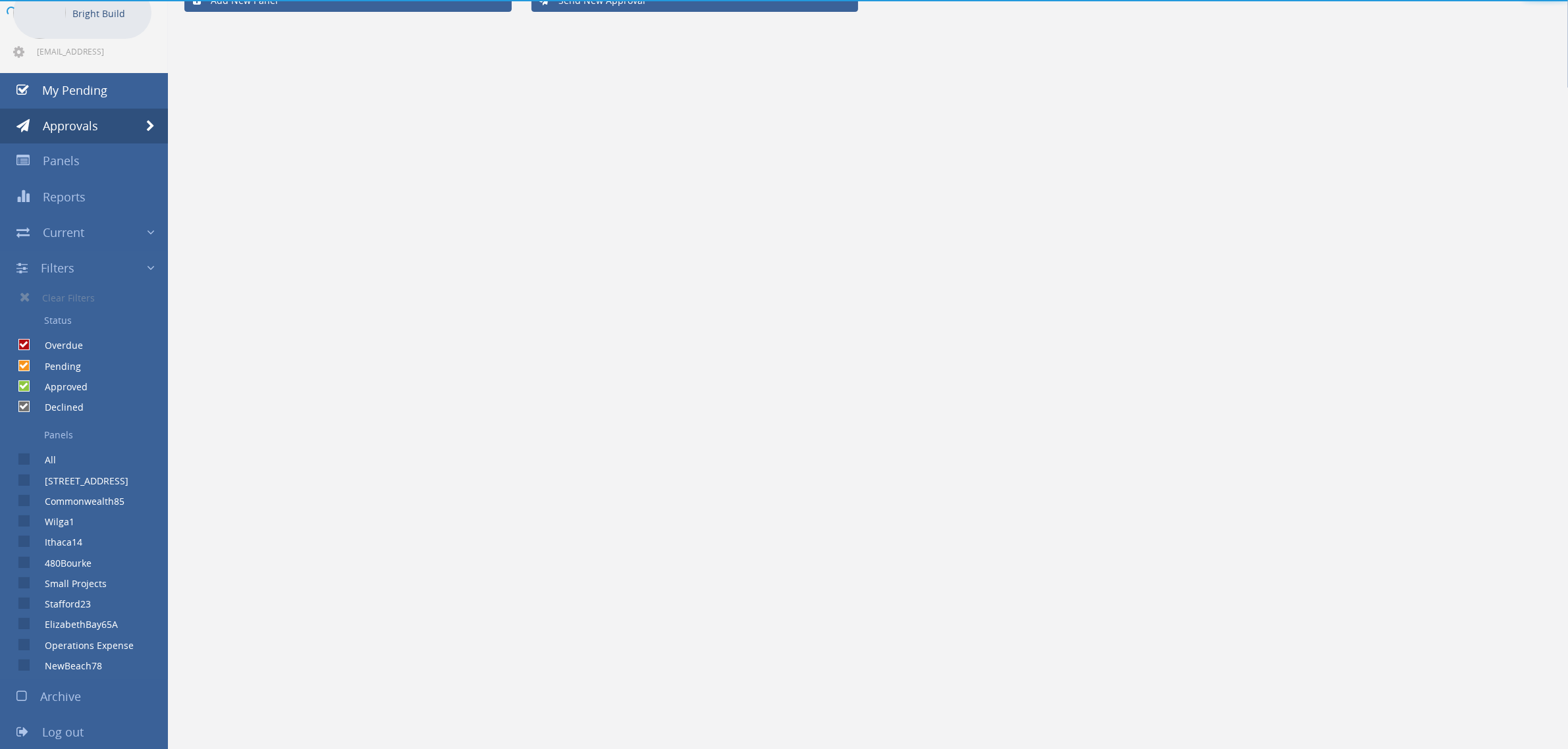
click at [32, 516] on label "Wilga1" at bounding box center [53, 522] width 42 height 13
click at [25, 518] on input "Wilga1" at bounding box center [23, 522] width 9 height 9
checkbox input "true"
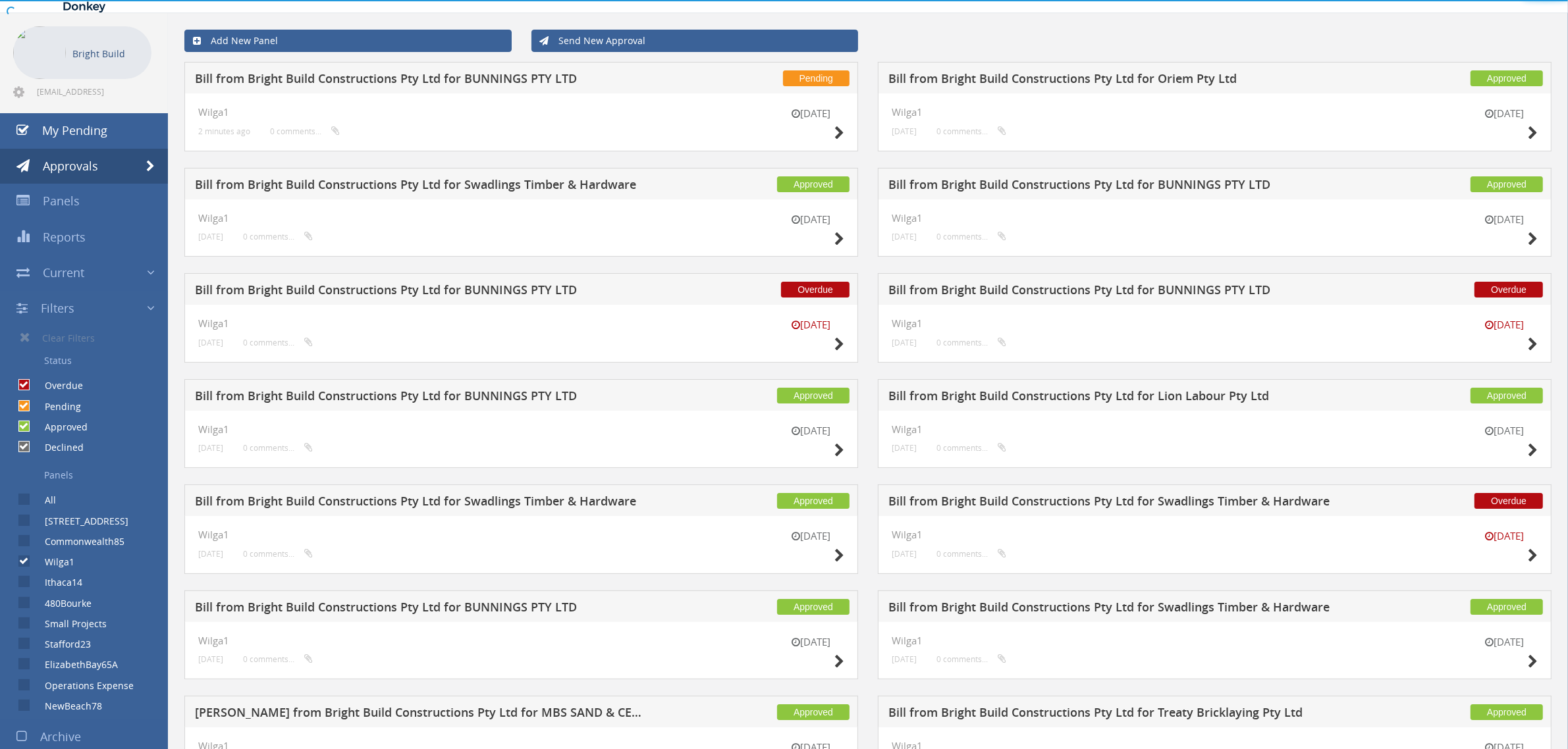
scroll to position [0, 0]
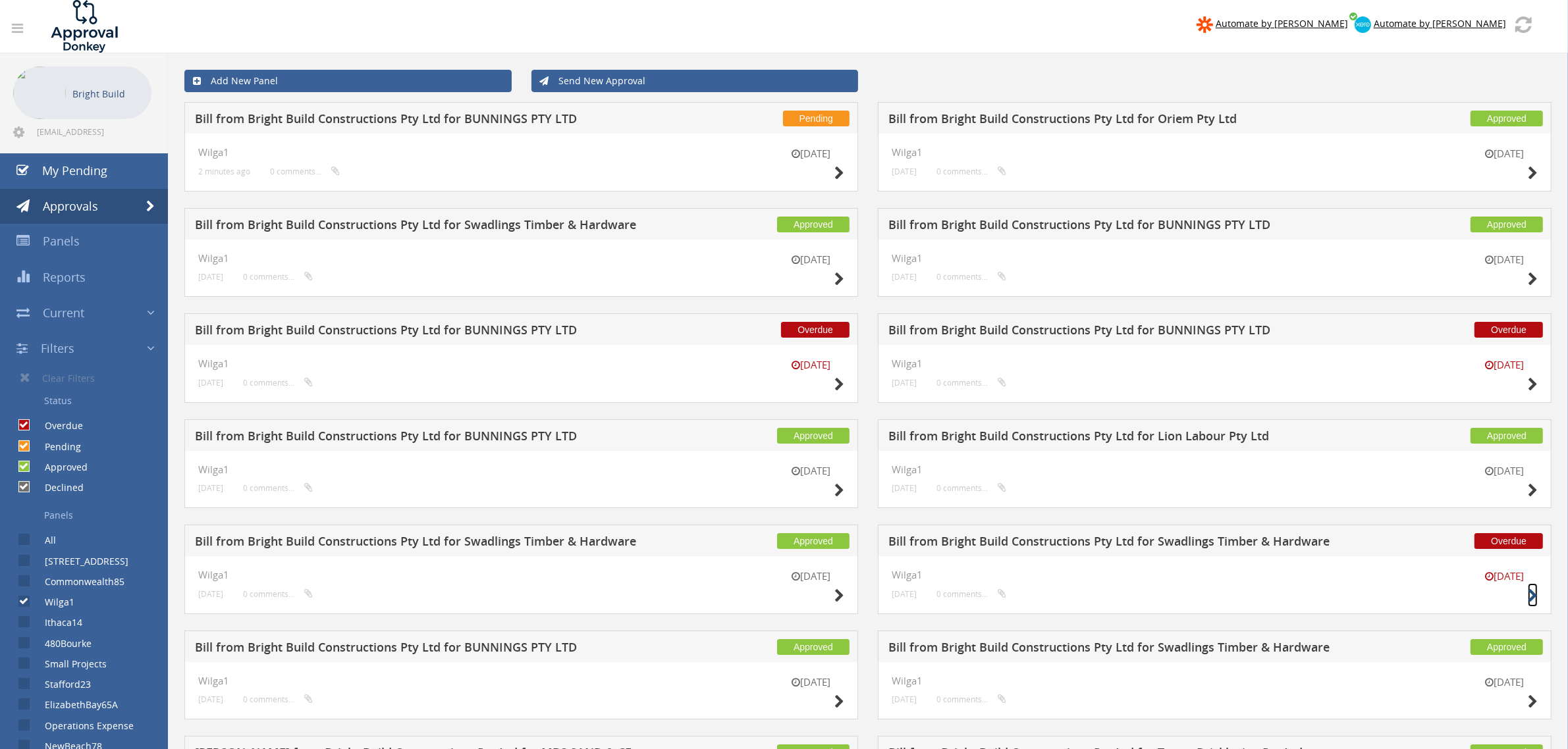
click at [1529, 594] on icon at bounding box center [1532, 596] width 10 height 14
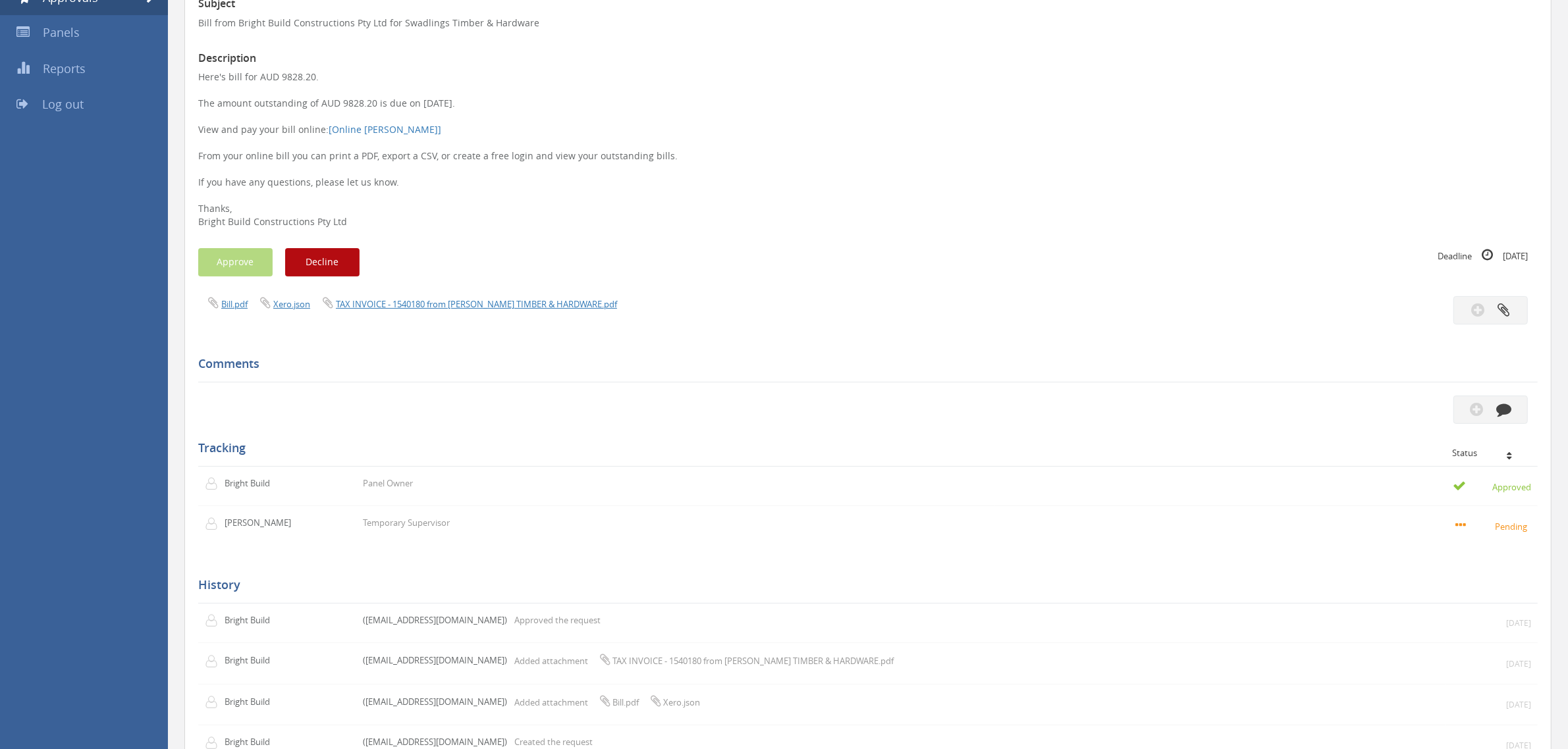
scroll to position [274, 0]
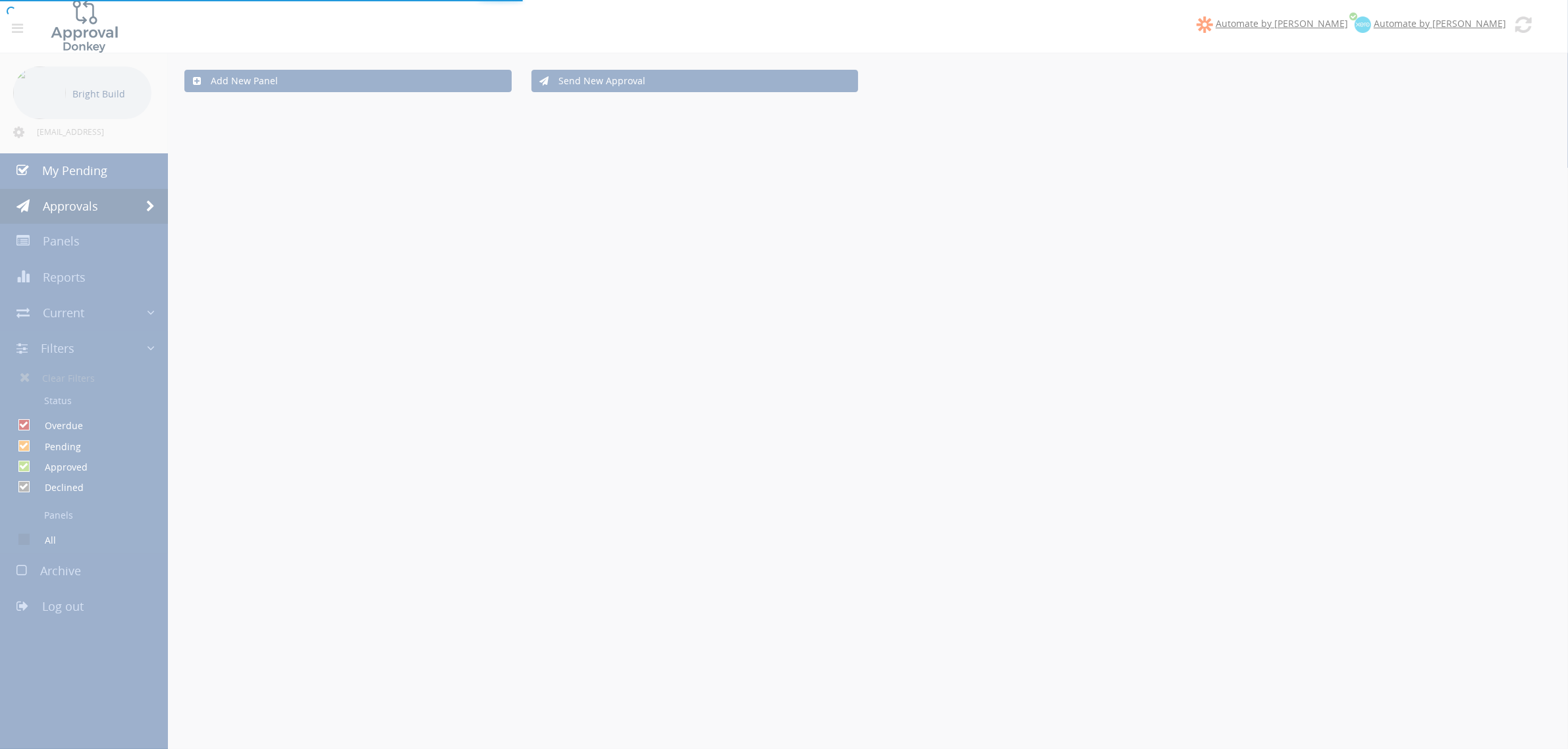
checkbox input "false"
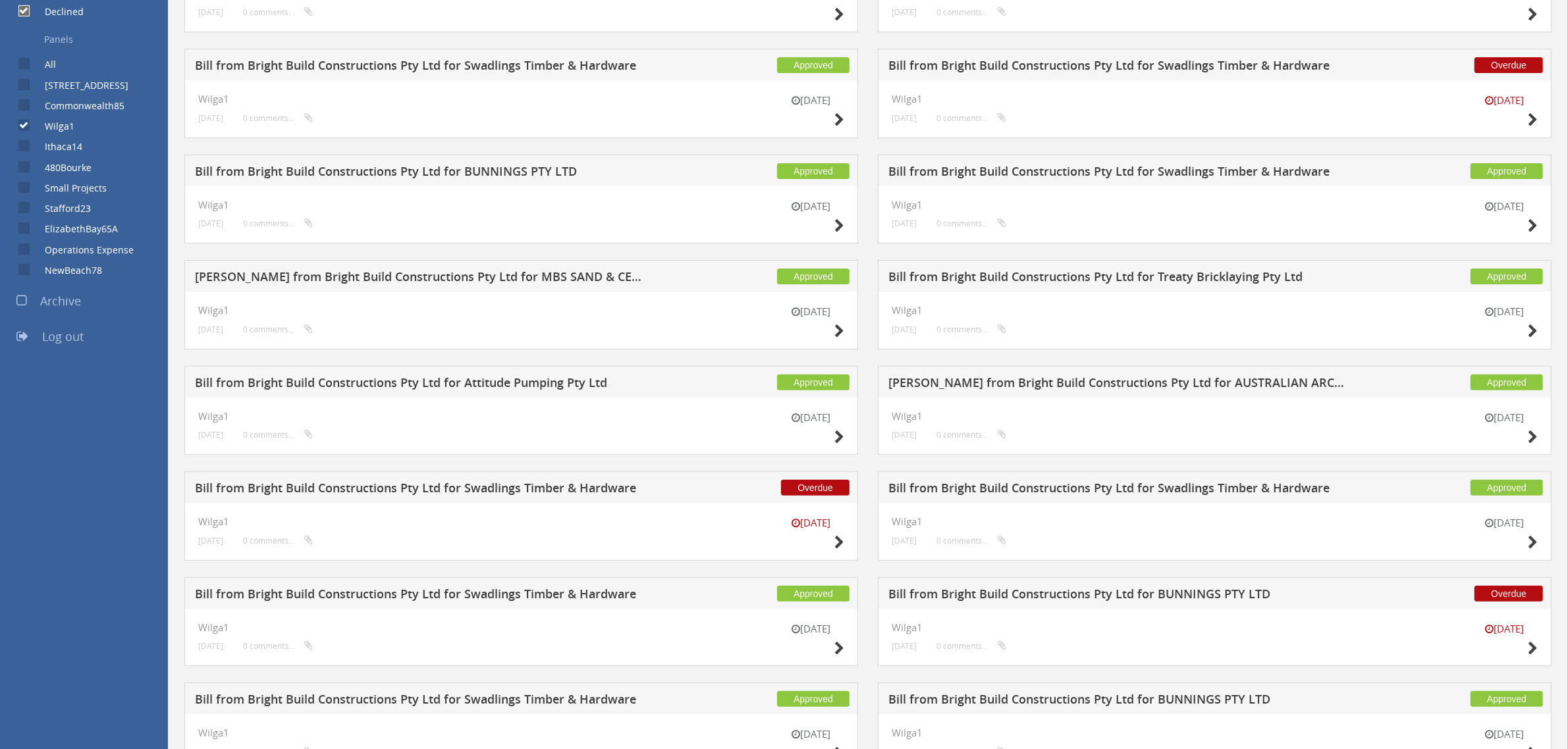
scroll to position [549, 0]
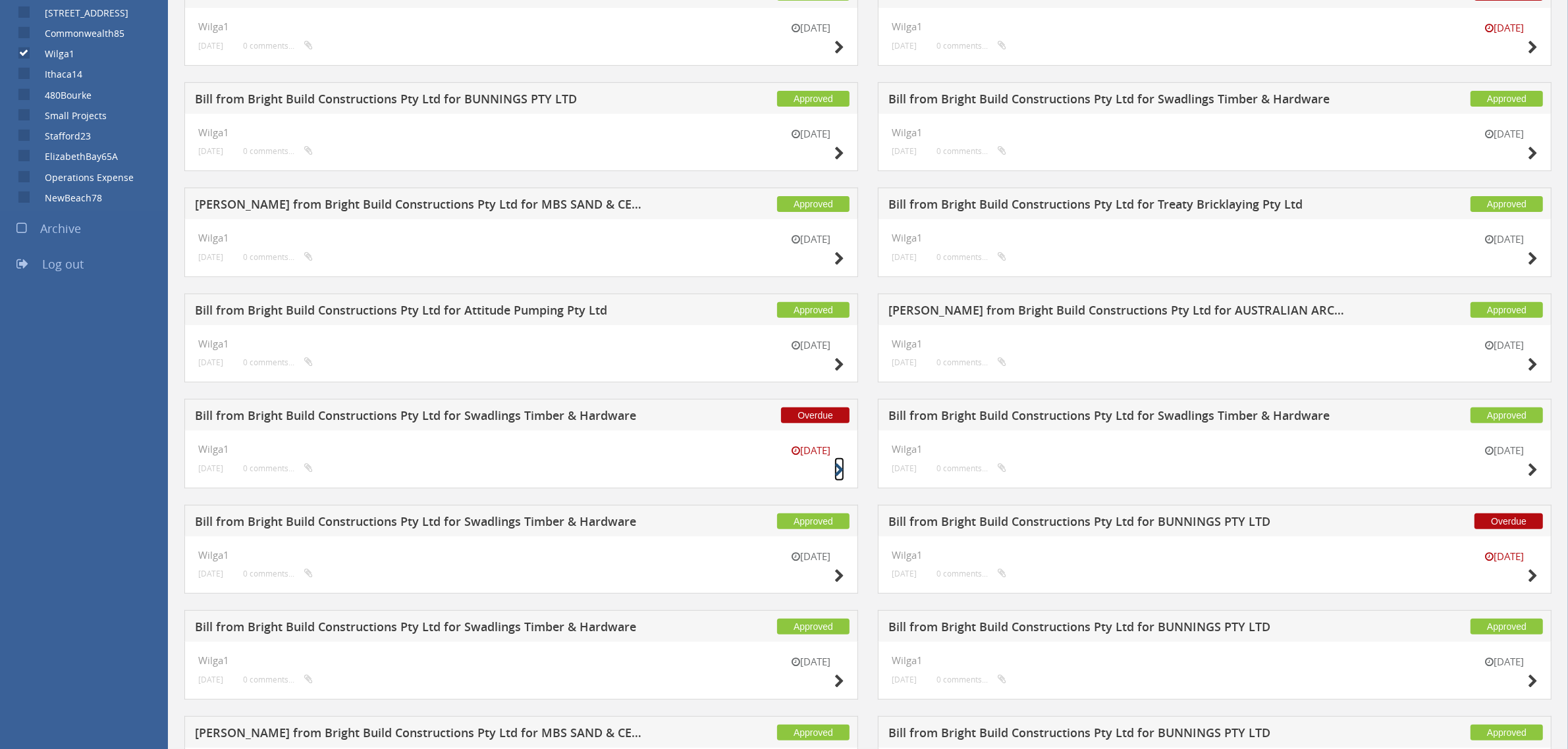
click at [837, 469] on icon at bounding box center [838, 471] width 10 height 14
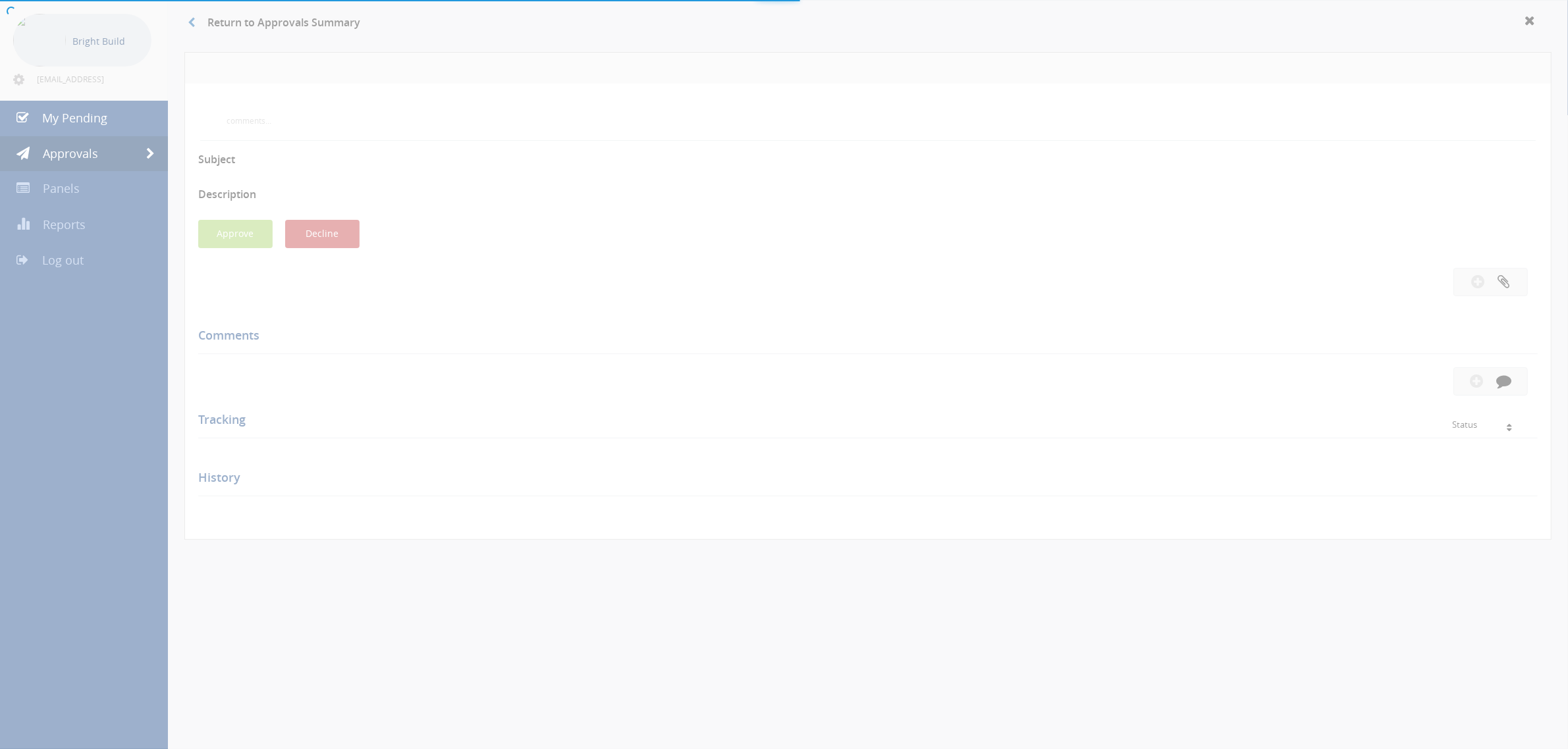
scroll to position [314, 0]
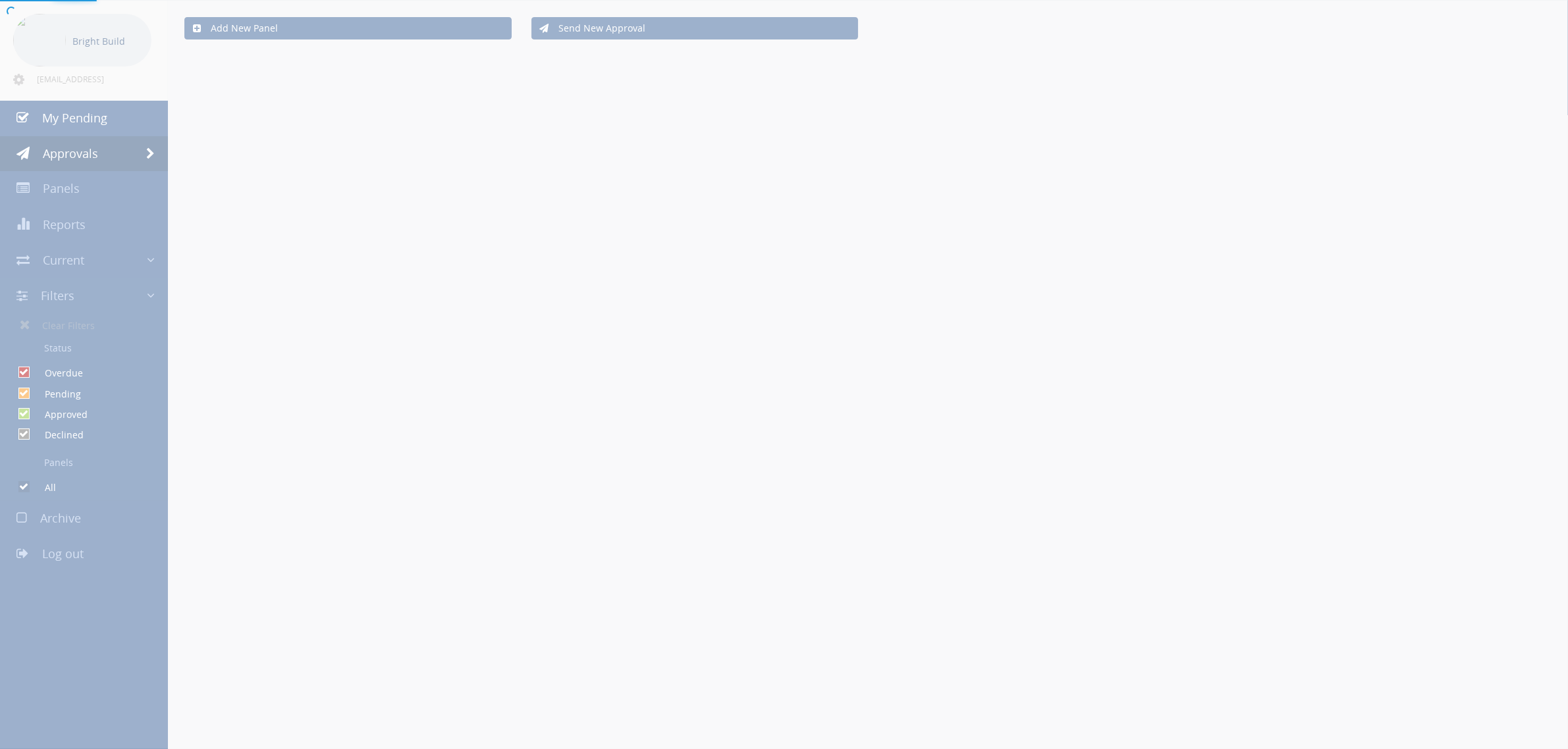
checkbox input "false"
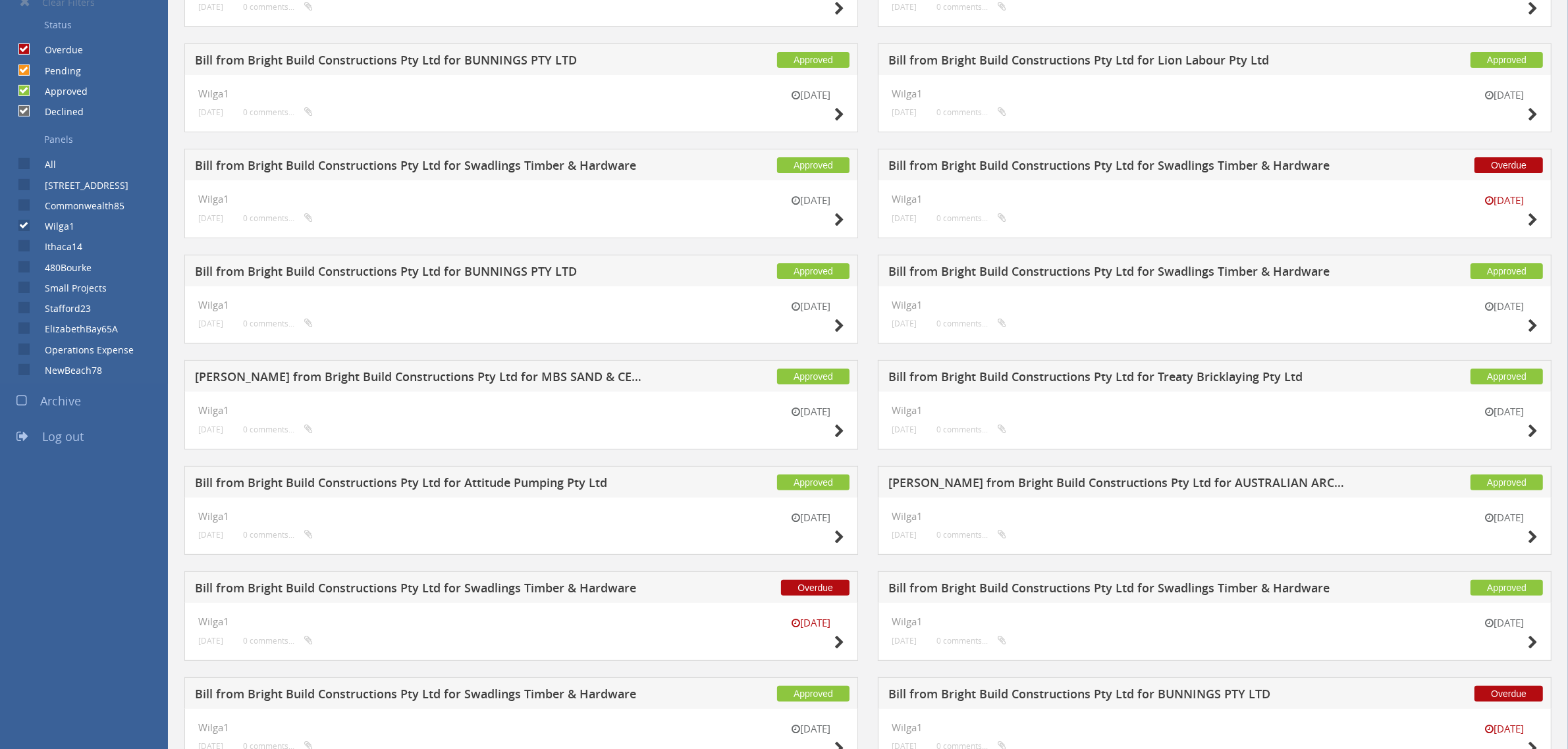
scroll to position [275, 0]
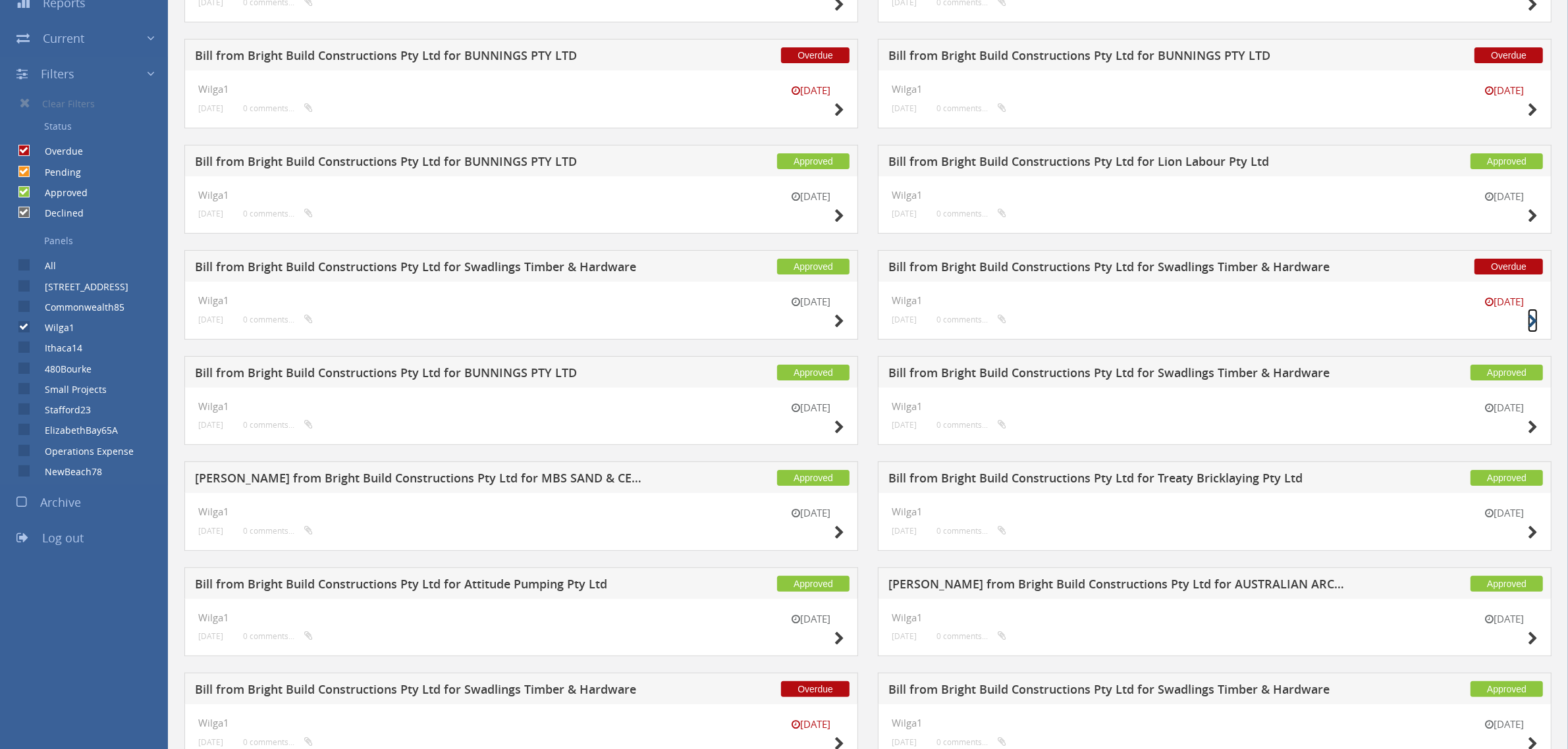
click at [1532, 323] on icon at bounding box center [1532, 322] width 10 height 14
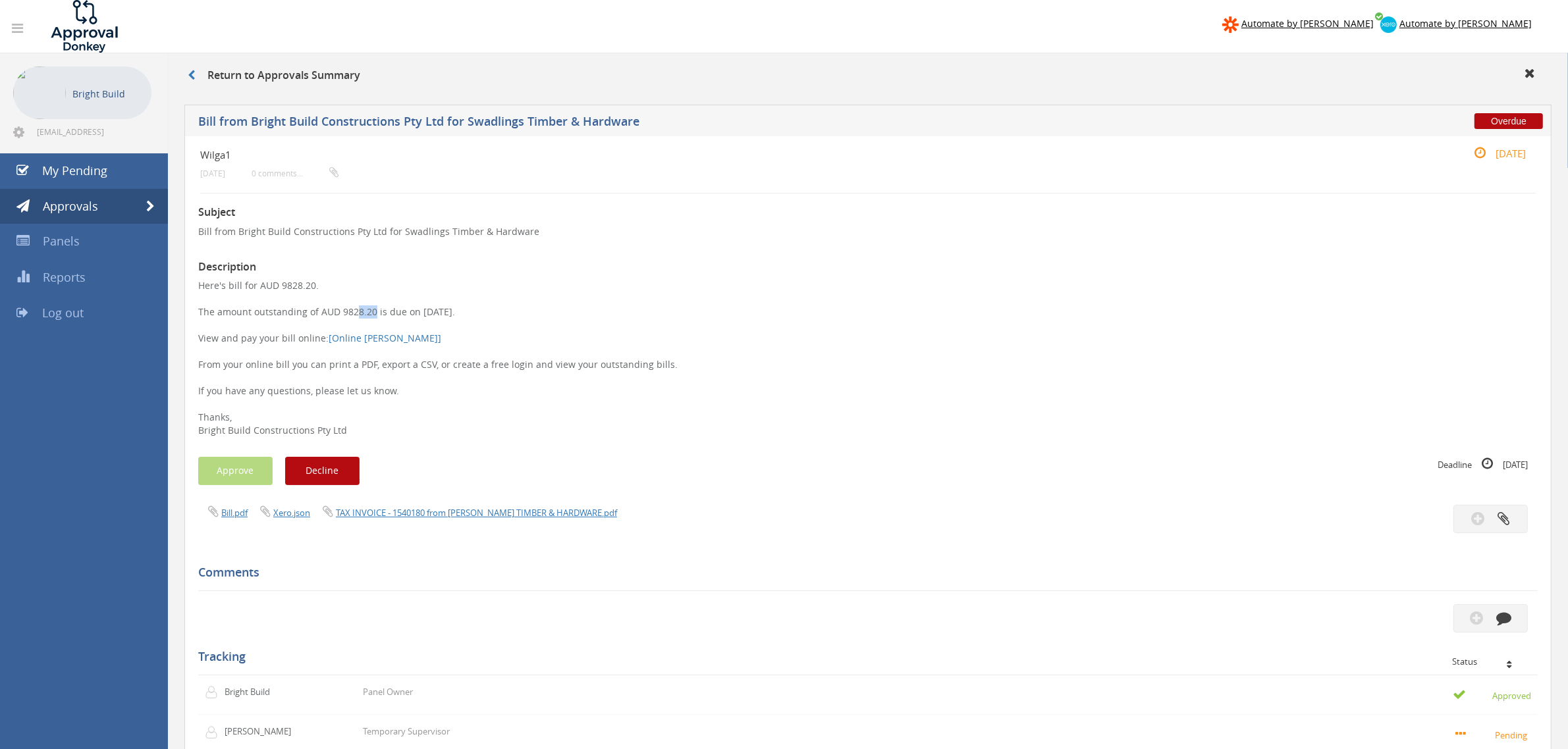
drag, startPoint x: 349, startPoint y: 314, endPoint x: 366, endPoint y: 314, distance: 17.0
click at [366, 314] on p "Here's bill for AUD 9828.20. The amount outstanding of AUD 9828.20 is due on 30…" at bounding box center [867, 358] width 1339 height 158
click at [744, 339] on p "Here's bill for AUD 9828.20. The amount outstanding of AUD 9828.20 is due on 30…" at bounding box center [867, 358] width 1339 height 158
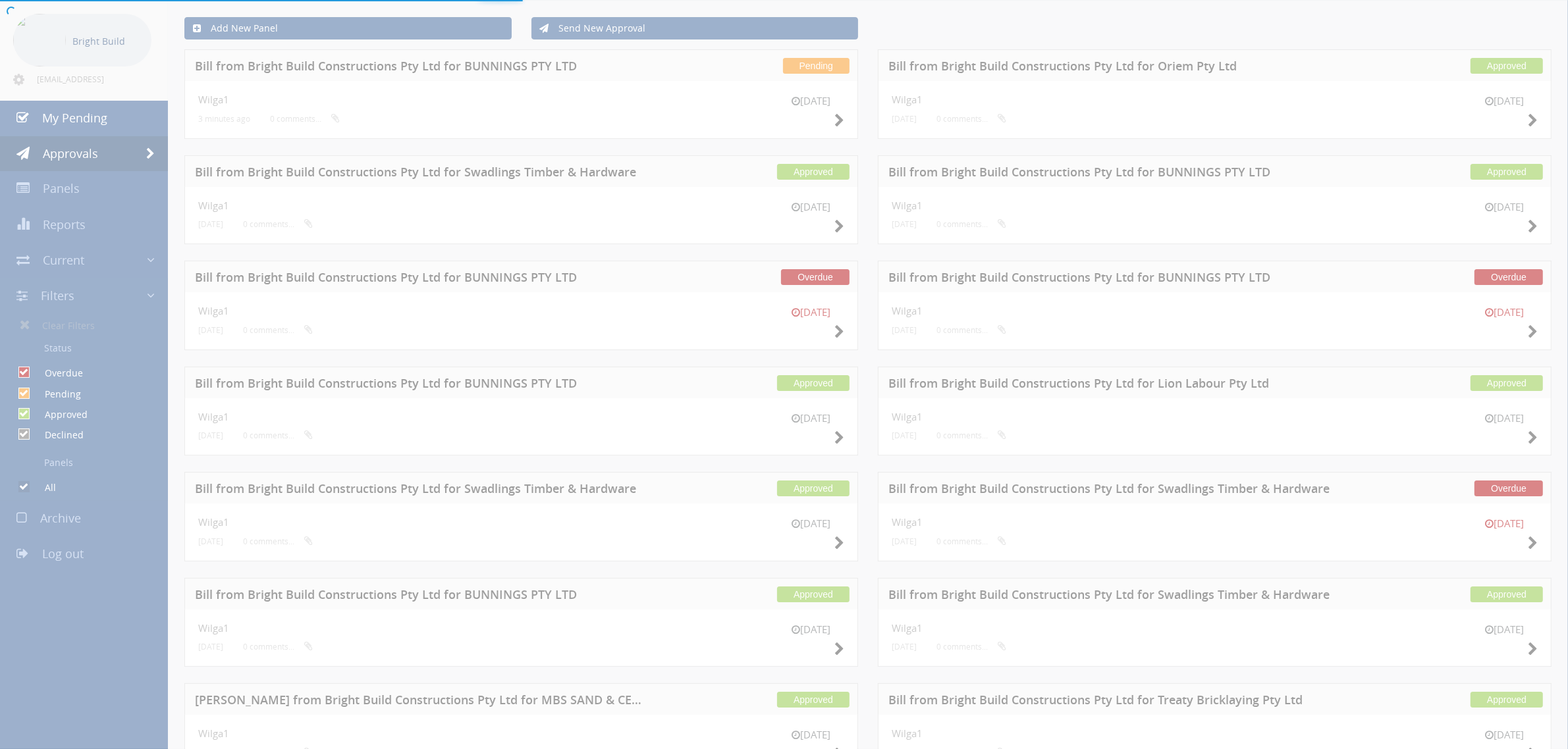
checkbox input "false"
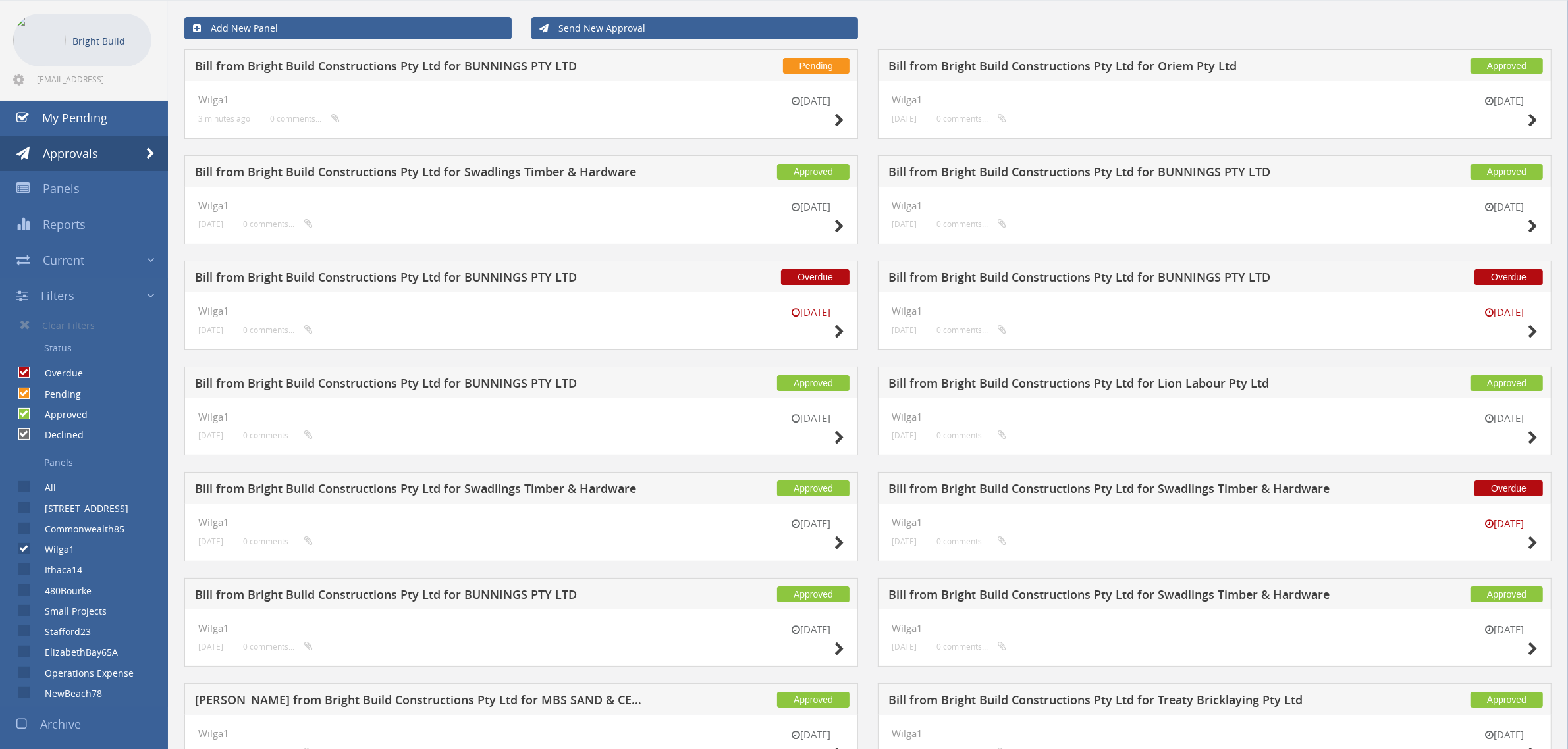
scroll to position [601, 0]
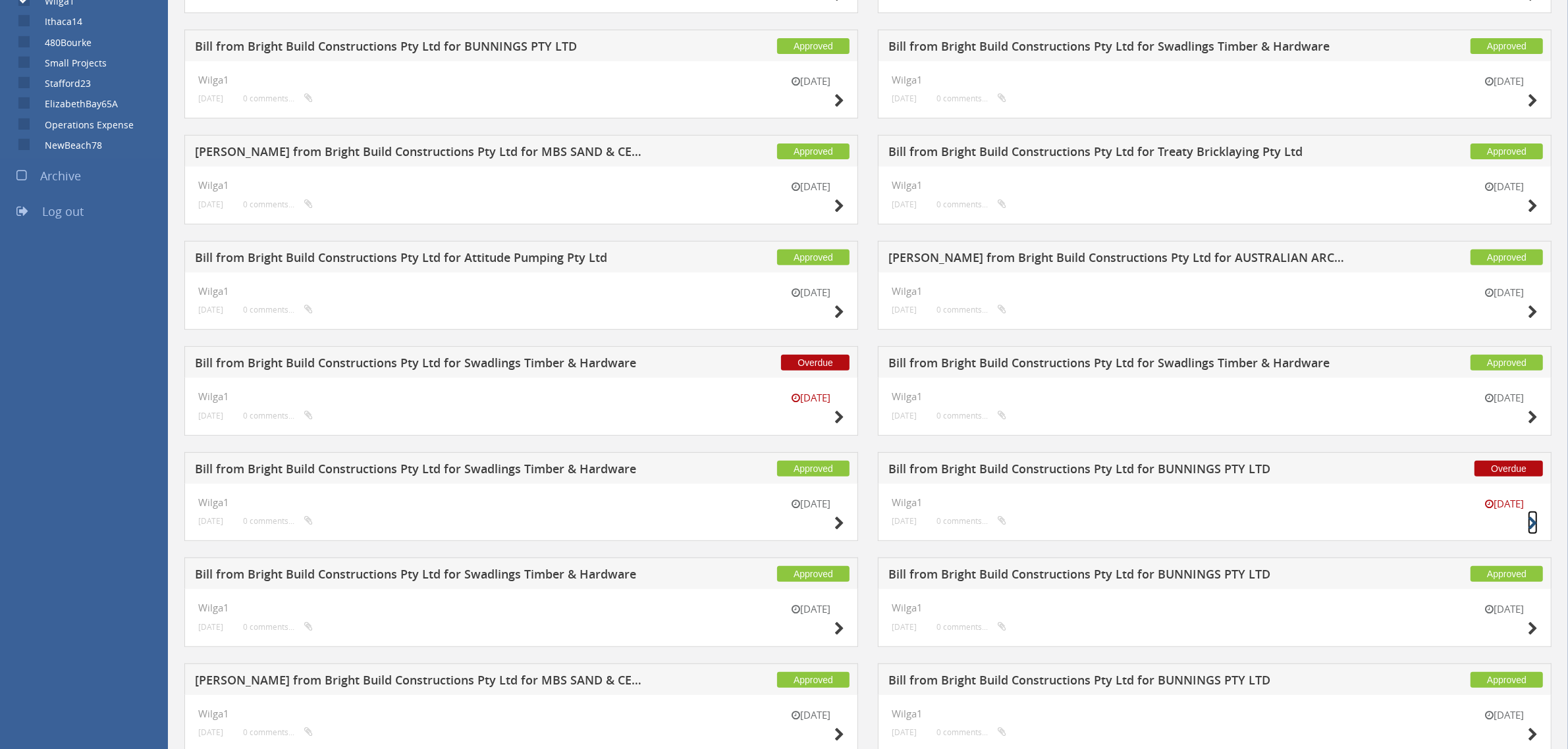
click at [1529, 529] on icon at bounding box center [1532, 524] width 10 height 14
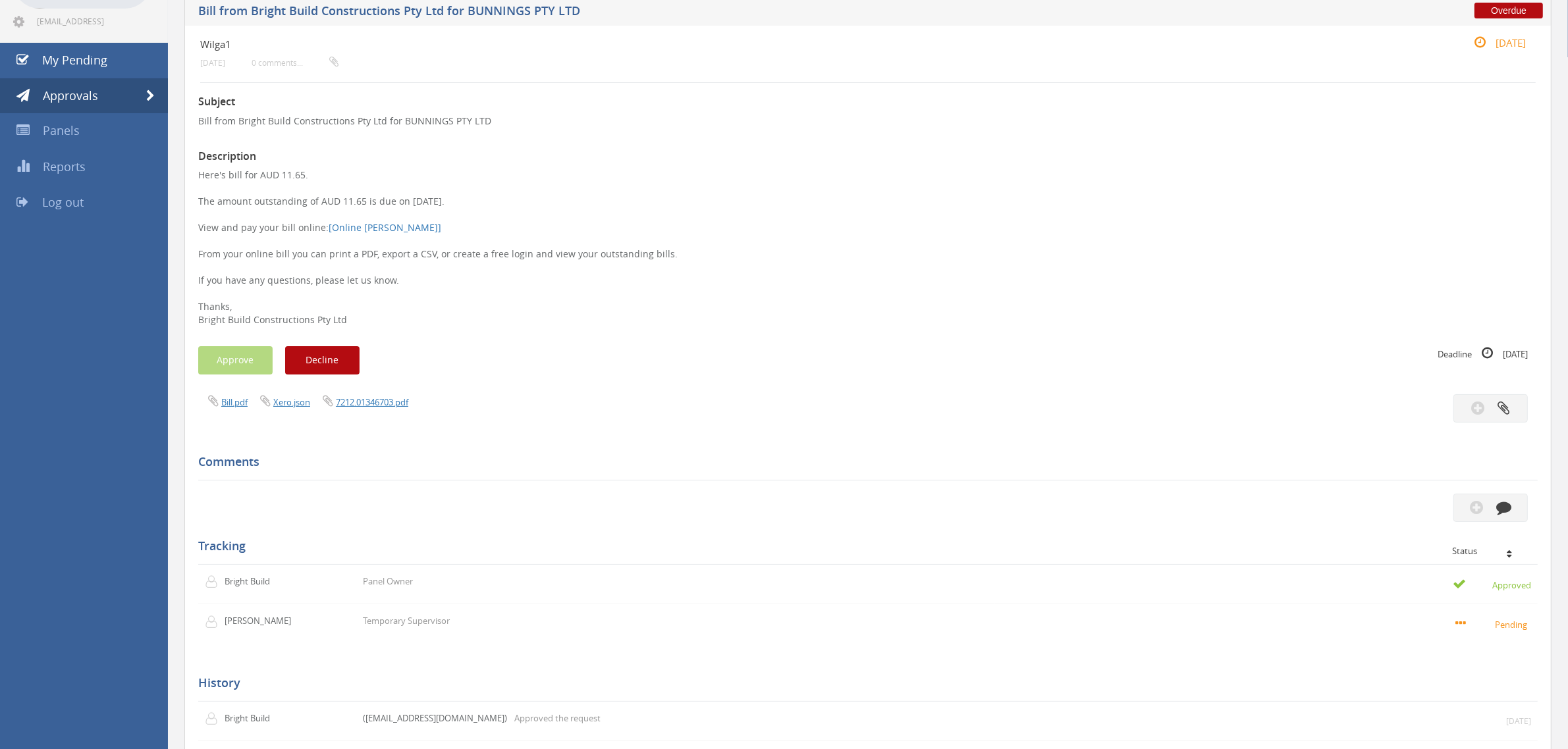
scroll to position [38, 0]
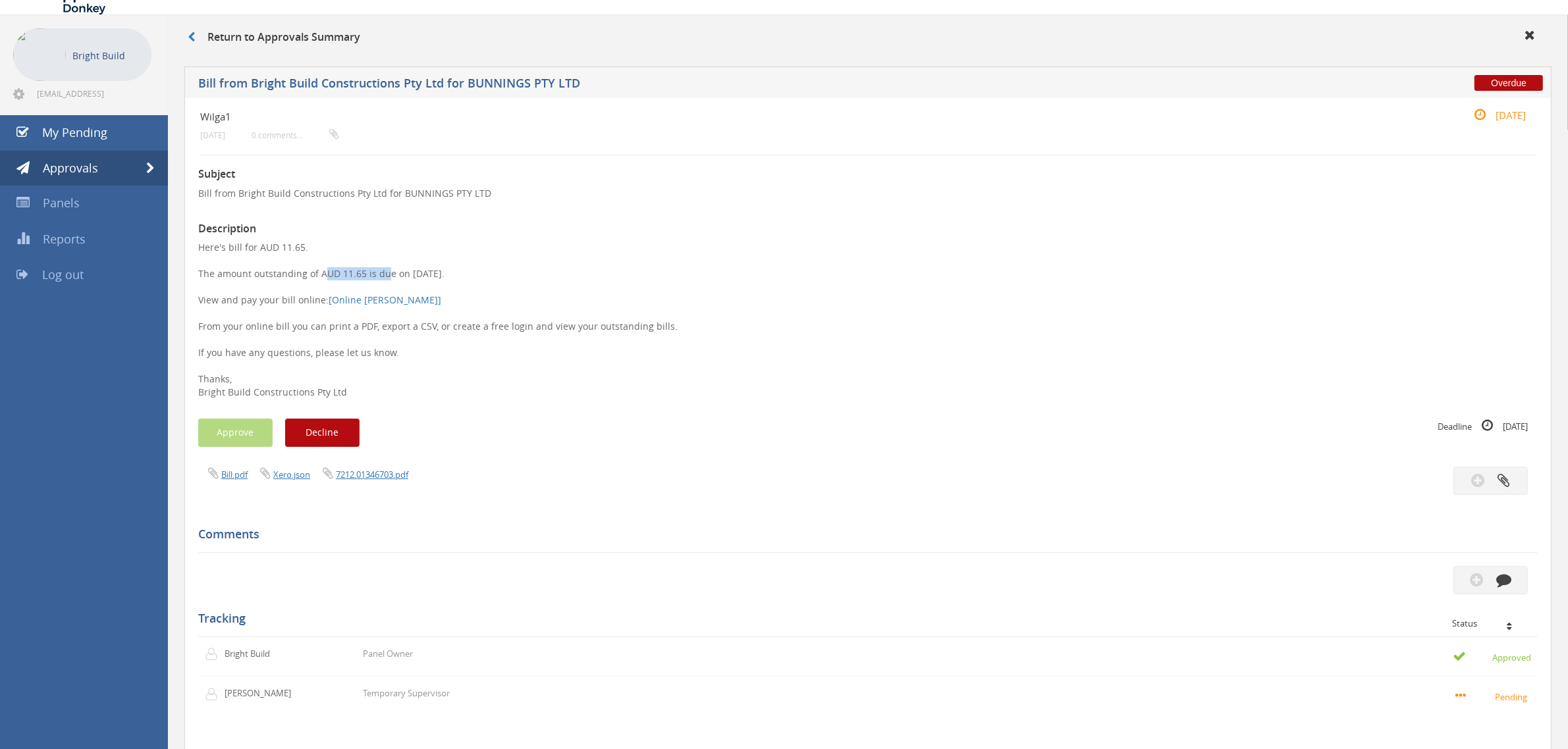
drag, startPoint x: 331, startPoint y: 278, endPoint x: 380, endPoint y: 278, distance: 49.0
click at [380, 278] on p "Here's bill for AUD 11.65. The amount outstanding of AUD 11.65 is due on 30 Sep…" at bounding box center [867, 320] width 1339 height 158
